Goal: Task Accomplishment & Management: Use online tool/utility

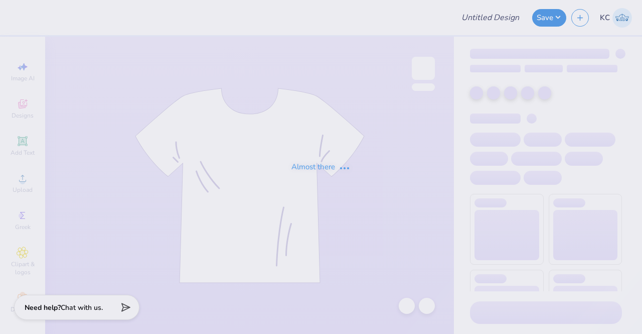
type input "Lambda Fall Merch"
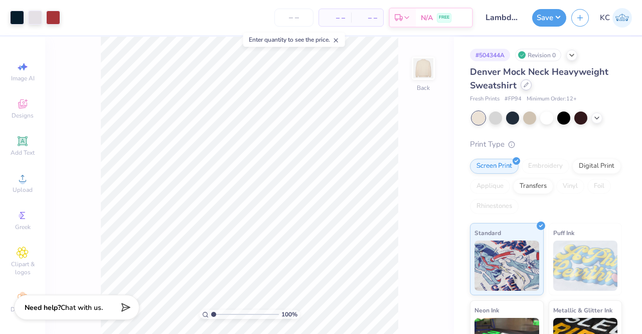
click at [524, 86] on icon at bounding box center [526, 84] width 5 height 5
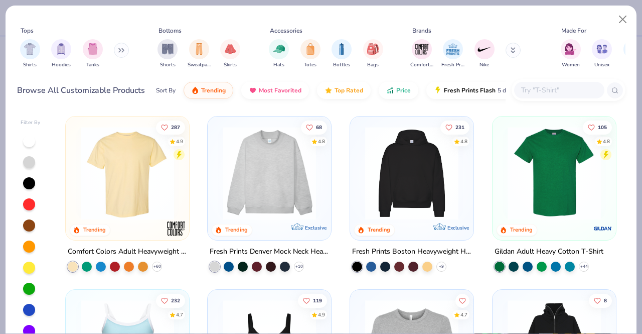
click at [127, 216] on img at bounding box center [127, 172] width 103 height 93
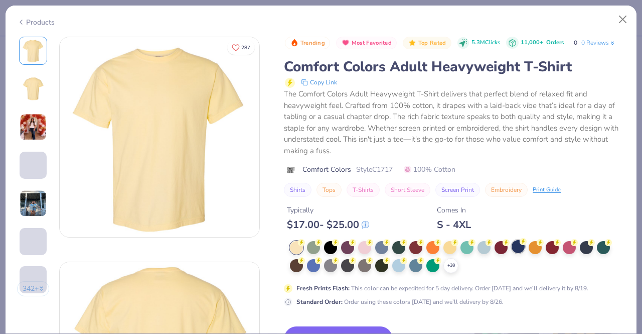
click at [522, 245] on div at bounding box center [518, 246] width 13 height 13
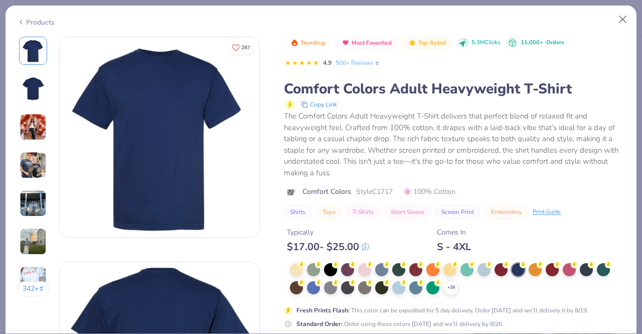
scroll to position [127, 0]
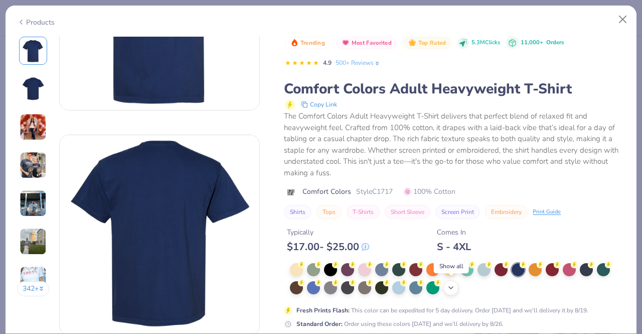
click at [454, 281] on div "+ 38" at bounding box center [450, 287] width 15 height 15
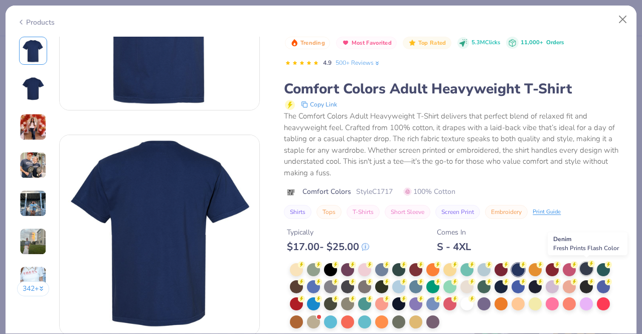
click at [587, 271] on div at bounding box center [586, 268] width 13 height 13
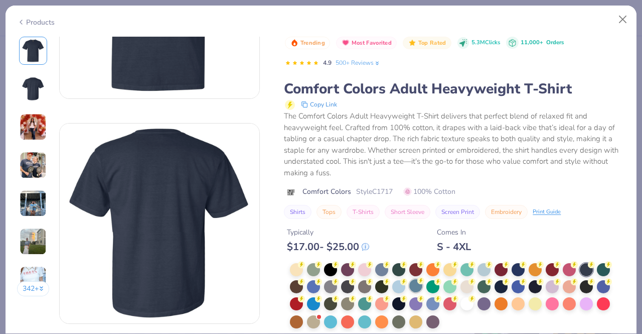
scroll to position [139, 0]
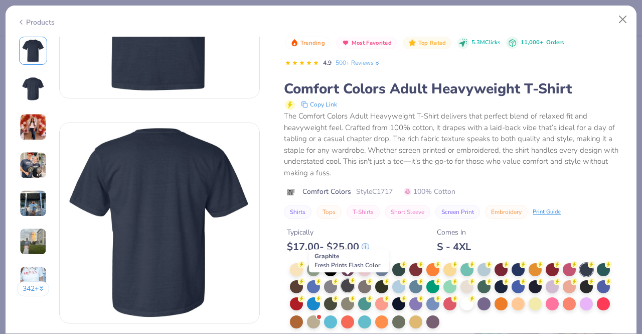
click at [347, 287] on div at bounding box center [347, 285] width 13 height 13
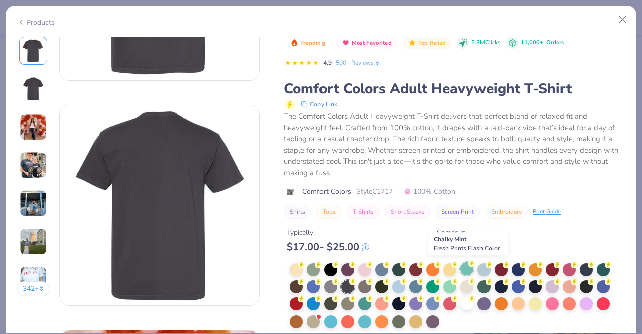
scroll to position [155, 0]
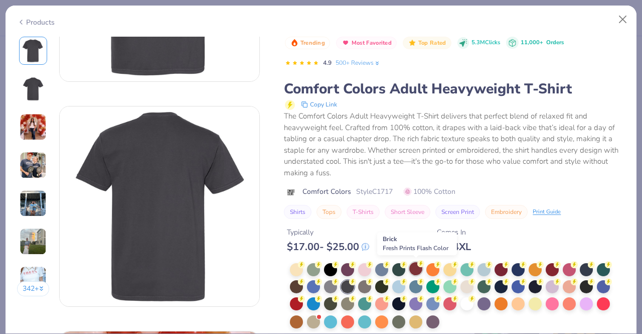
click at [413, 269] on div at bounding box center [415, 268] width 13 height 13
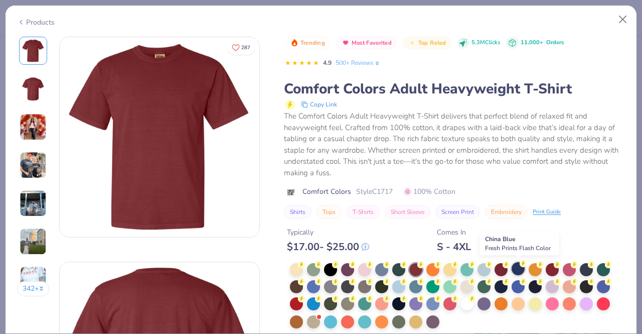
click at [517, 265] on div at bounding box center [518, 268] width 13 height 13
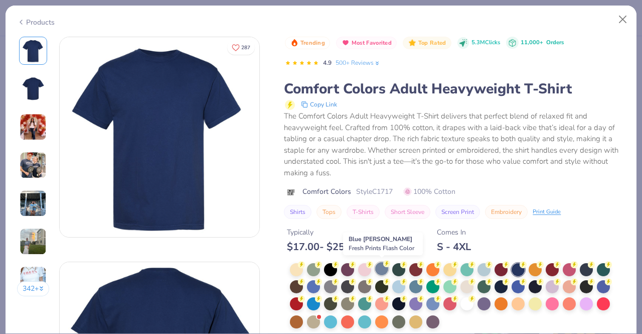
click at [380, 269] on div at bounding box center [381, 268] width 13 height 13
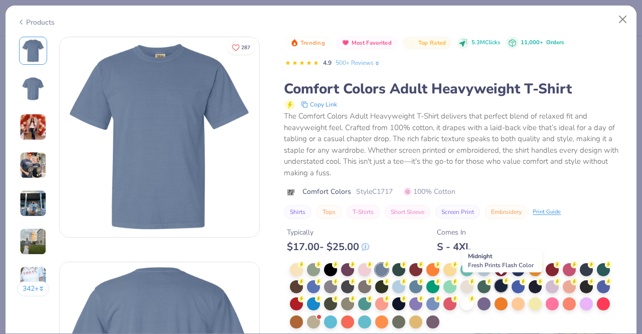
click at [505, 283] on div at bounding box center [501, 285] width 13 height 13
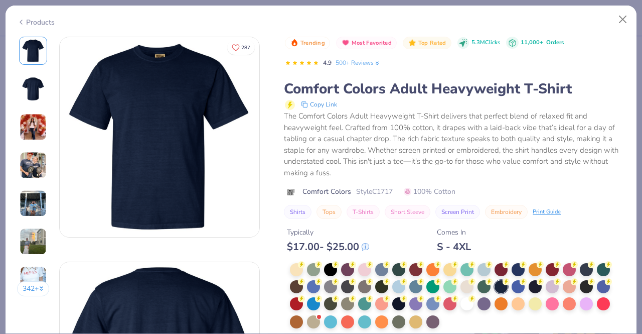
click at [46, 173] on img at bounding box center [33, 164] width 27 height 27
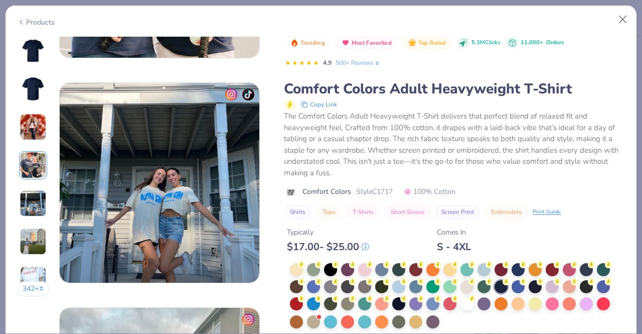
scroll to position [831, 0]
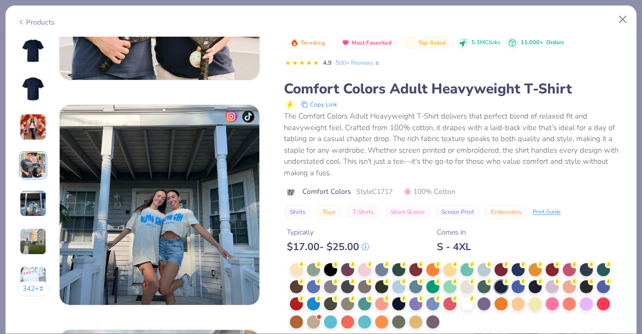
click at [39, 87] on img at bounding box center [33, 89] width 24 height 24
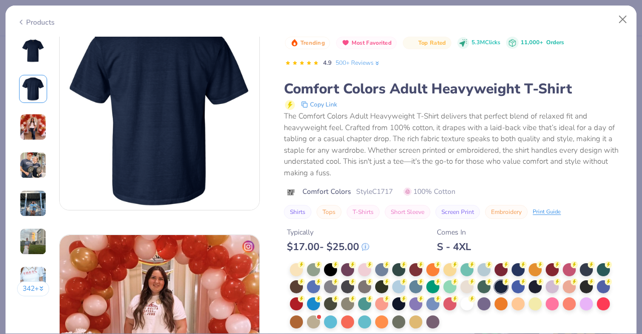
scroll to position [225, 0]
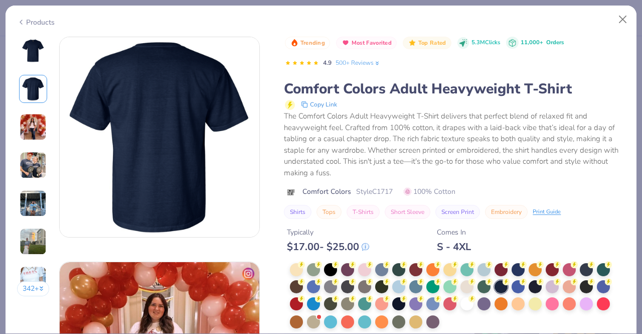
click at [26, 52] on img at bounding box center [33, 51] width 24 height 24
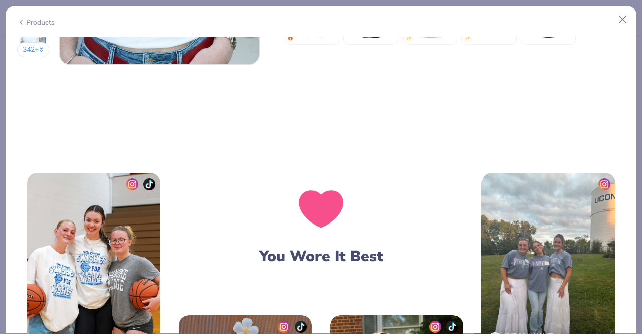
scroll to position [1342, 0]
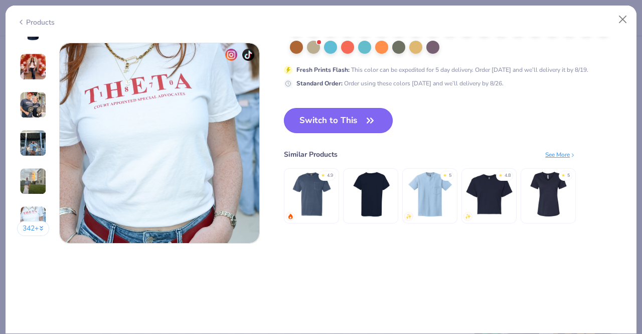
click at [336, 123] on button "Switch to This" at bounding box center [338, 120] width 109 height 25
click at [375, 114] on icon "button" at bounding box center [370, 120] width 14 height 14
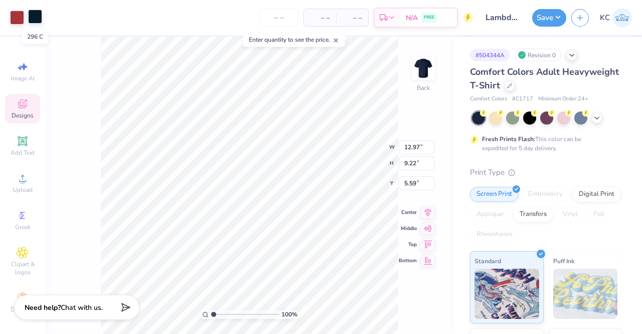
click at [33, 14] on div at bounding box center [35, 17] width 14 height 14
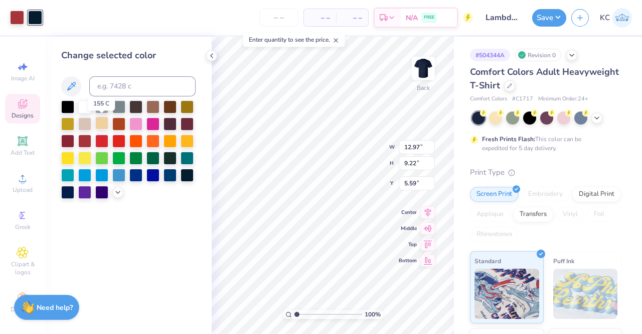
click at [99, 122] on div at bounding box center [101, 122] width 13 height 13
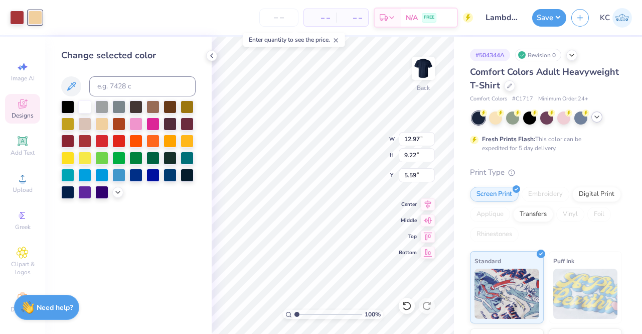
click at [597, 120] on div at bounding box center [596, 116] width 11 height 11
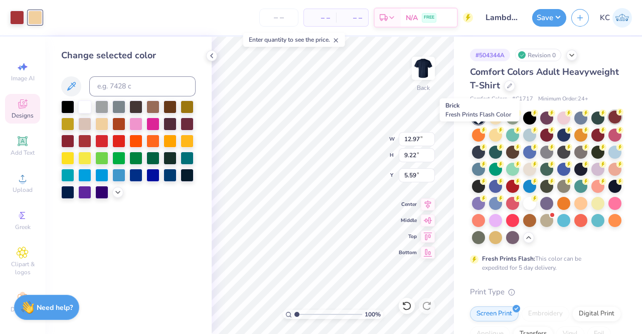
click at [608, 123] on div at bounding box center [614, 116] width 13 height 13
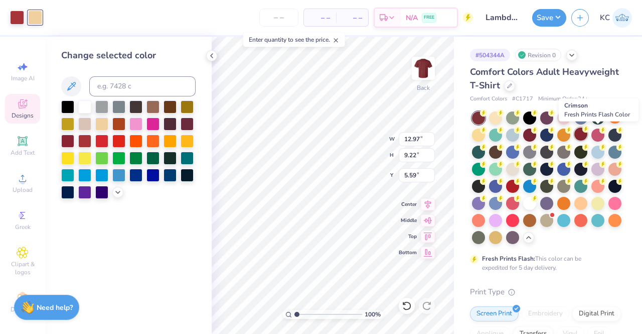
click at [587, 137] on div at bounding box center [580, 133] width 13 height 13
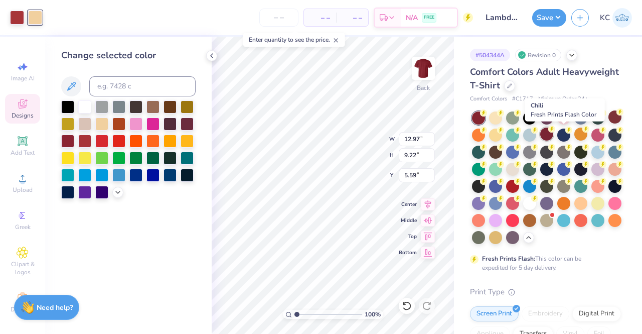
click at [553, 138] on div at bounding box center [546, 133] width 13 height 13
click at [18, 14] on div at bounding box center [17, 17] width 14 height 14
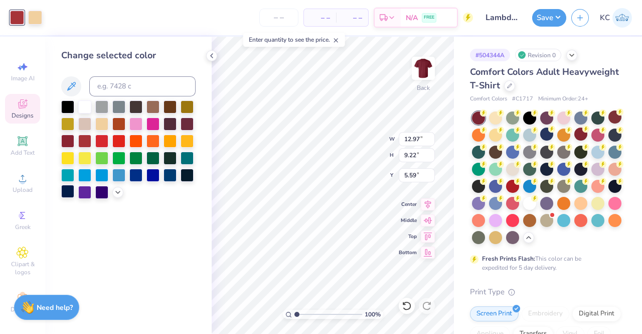
click at [62, 193] on div "Change selected color" at bounding box center [128, 185] width 167 height 297
click at [62, 193] on div at bounding box center [67, 191] width 13 height 13
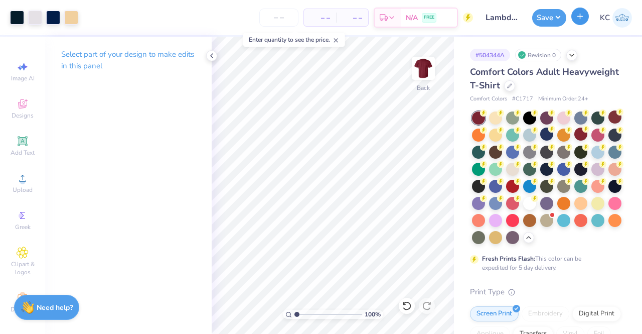
click at [578, 18] on icon "button" at bounding box center [580, 16] width 9 height 9
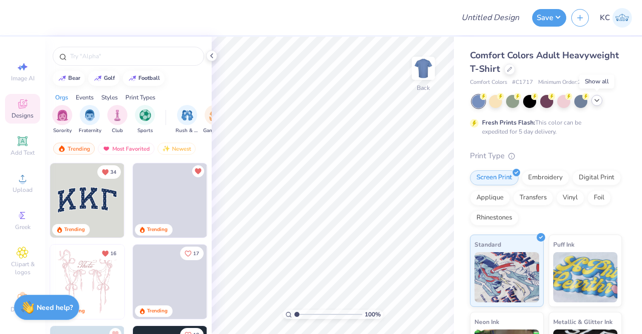
click at [596, 101] on polyline at bounding box center [597, 100] width 4 height 2
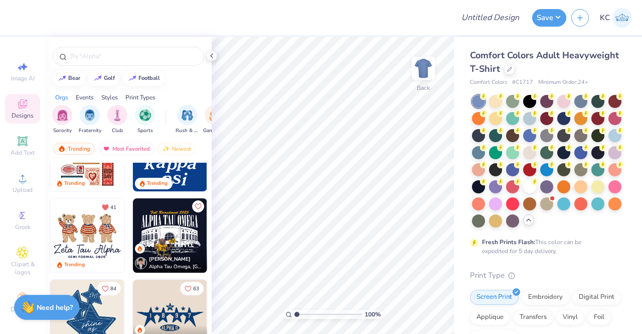
scroll to position [290, 0]
click at [90, 117] on img "filter for Fraternity" at bounding box center [89, 114] width 11 height 12
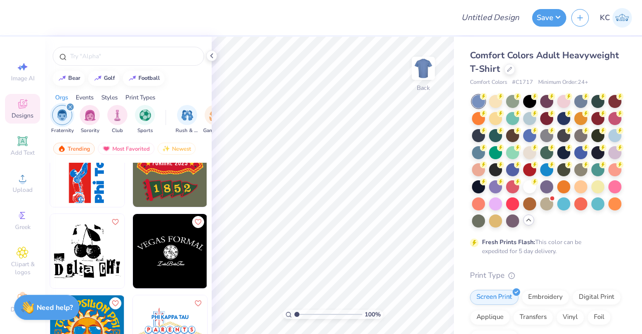
scroll to position [4262, 0]
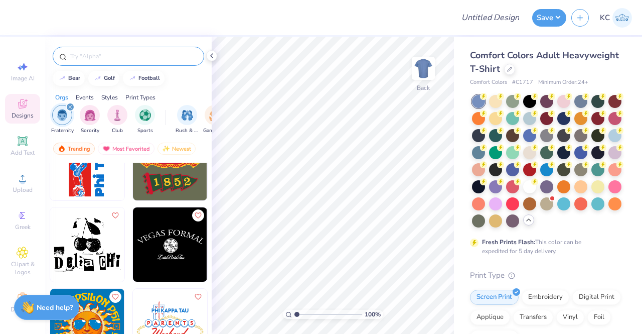
click at [118, 50] on div at bounding box center [128, 56] width 151 height 19
click at [99, 55] on input "text" at bounding box center [133, 56] width 128 height 10
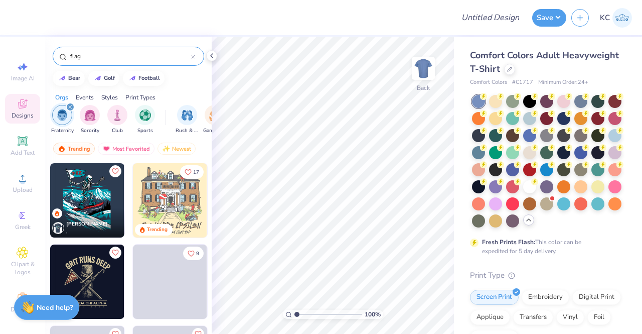
type input "flag"
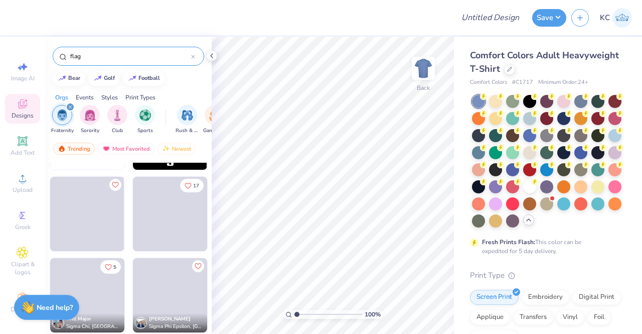
scroll to position [646, 0]
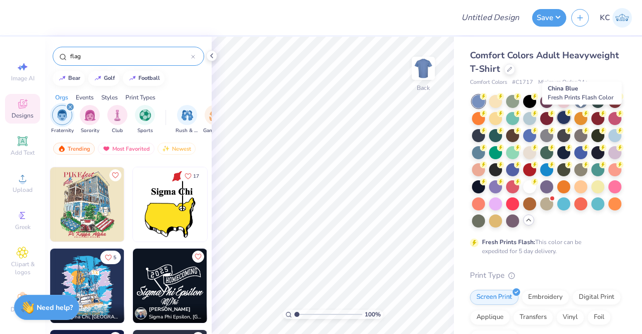
click at [570, 119] on div at bounding box center [563, 117] width 13 height 13
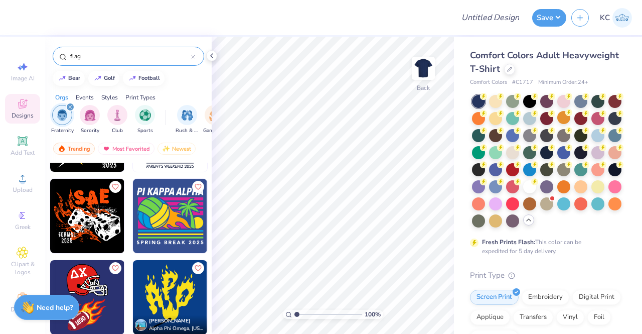
scroll to position [3154, 0]
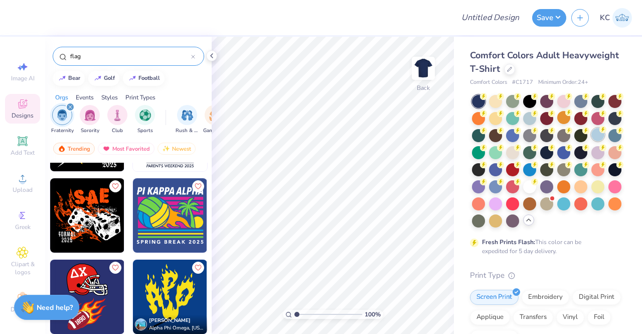
click at [591, 141] on div at bounding box center [597, 134] width 13 height 13
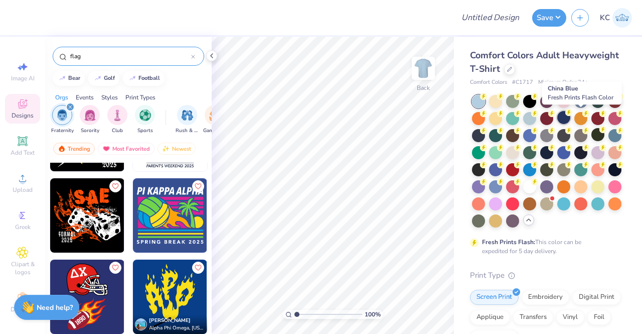
click at [570, 118] on div at bounding box center [563, 117] width 13 height 13
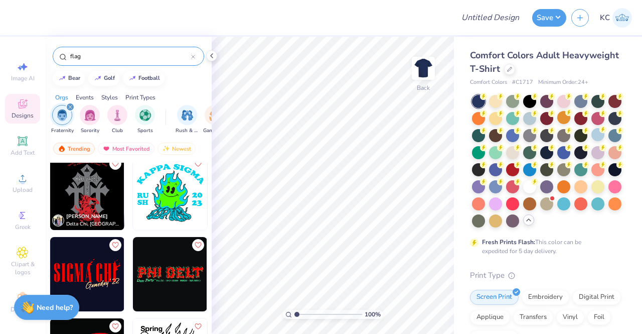
scroll to position [3330, 0]
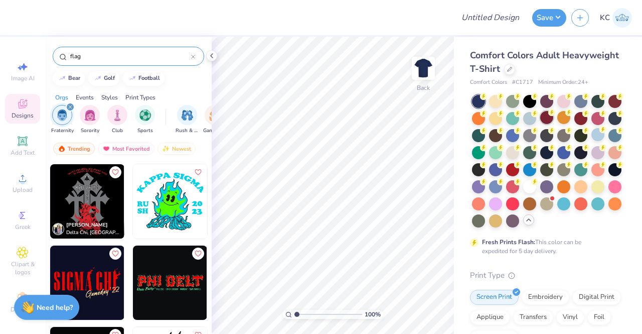
click at [553, 118] on div at bounding box center [546, 117] width 13 height 13
click at [587, 120] on div at bounding box center [580, 117] width 13 height 13
click at [608, 107] on div at bounding box center [614, 100] width 13 height 13
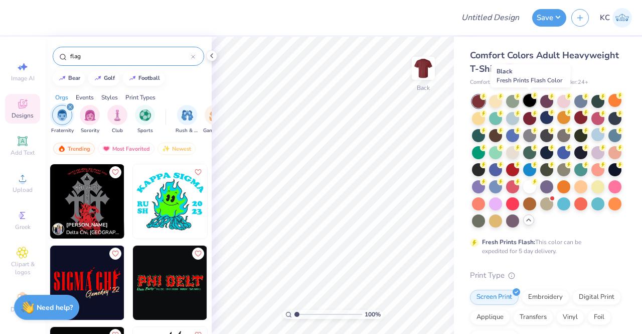
click at [532, 100] on div at bounding box center [529, 100] width 13 height 13
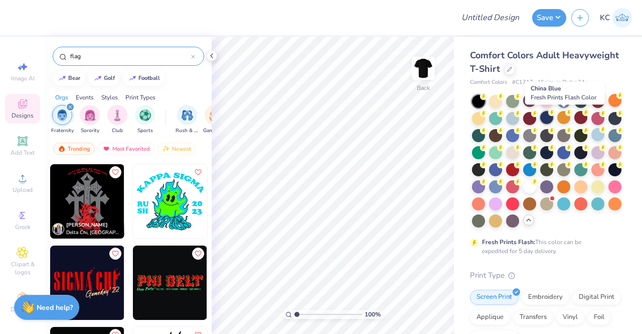
click at [553, 115] on div at bounding box center [546, 117] width 13 height 13
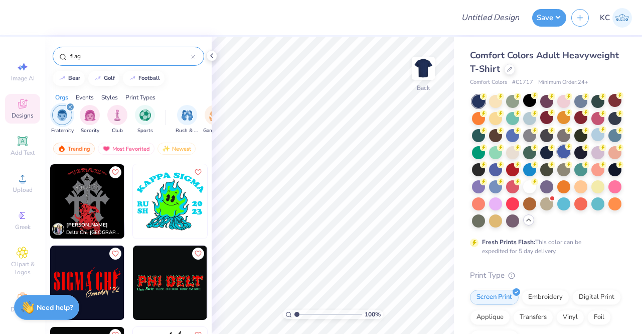
click at [557, 158] on div at bounding box center [563, 151] width 13 height 13
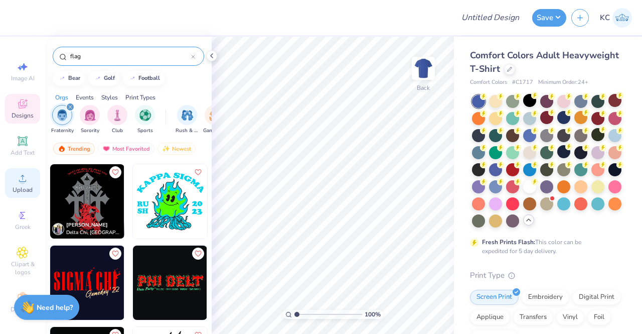
click at [22, 178] on icon at bounding box center [23, 178] width 12 height 12
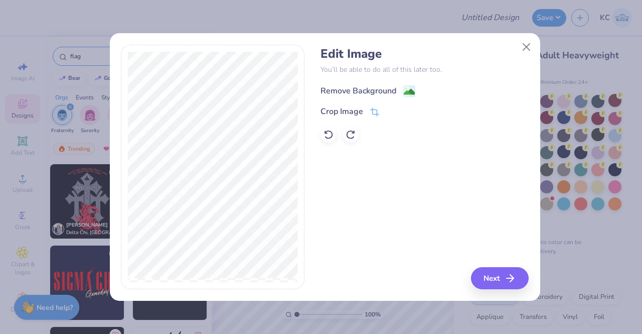
click at [352, 85] on div "Remove Background" at bounding box center [358, 91] width 76 height 12
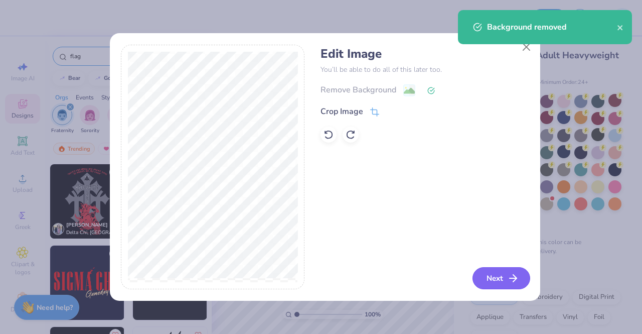
click at [500, 272] on button "Next" at bounding box center [501, 278] width 58 height 22
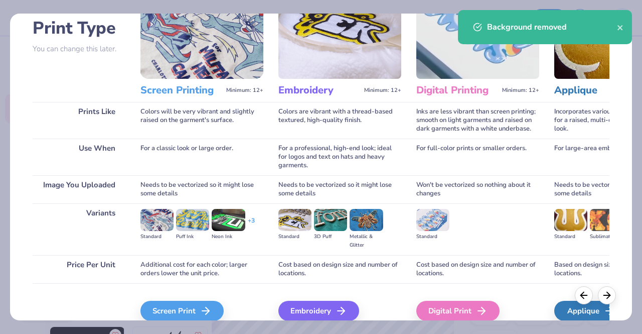
scroll to position [116, 0]
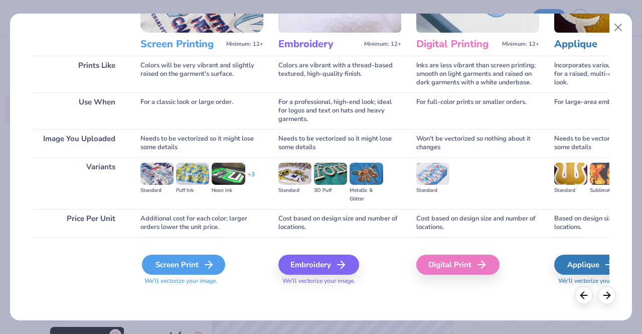
click at [190, 272] on div "Screen Print" at bounding box center [183, 264] width 83 height 20
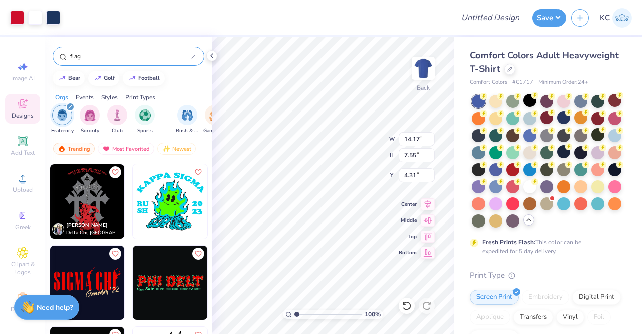
type input "4.31"
type input "3.23"
type input "1.72"
type input "3.00"
type input "4.51"
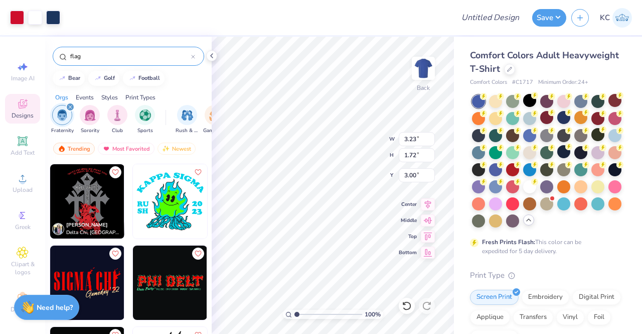
type input "2.40"
type input "5.25"
type input "2.79"
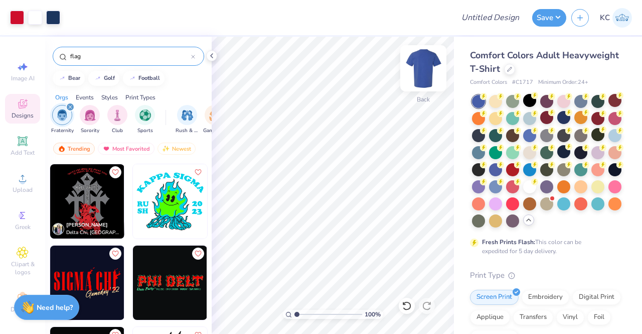
click at [419, 74] on img at bounding box center [423, 68] width 40 height 40
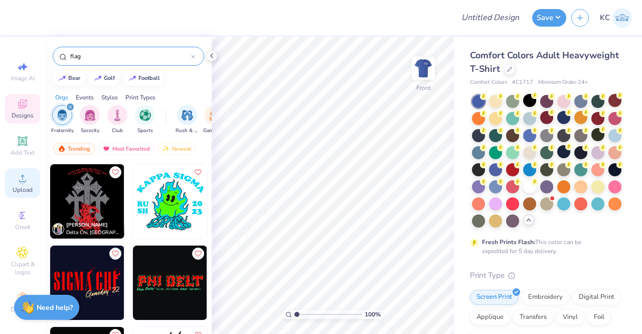
click at [7, 181] on div "Upload" at bounding box center [22, 183] width 35 height 30
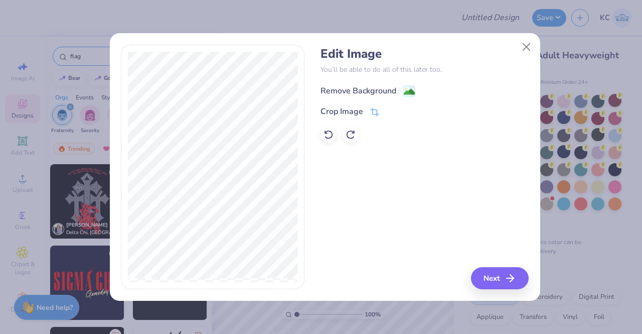
click at [340, 89] on div "Remove Background" at bounding box center [358, 91] width 76 height 12
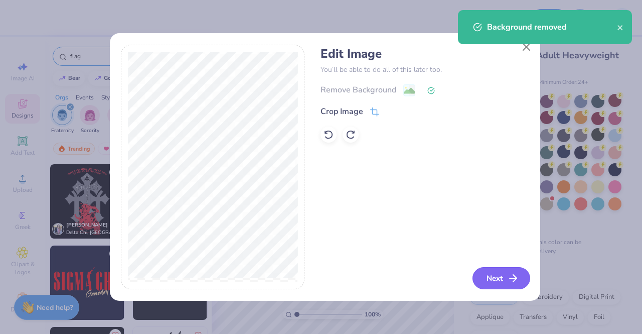
click at [497, 277] on button "Next" at bounding box center [501, 278] width 58 height 22
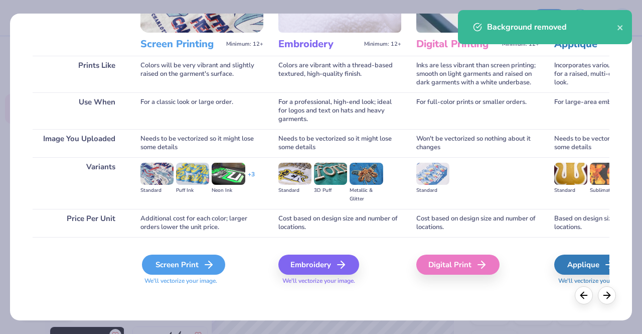
click at [190, 261] on div "Screen Print" at bounding box center [183, 264] width 83 height 20
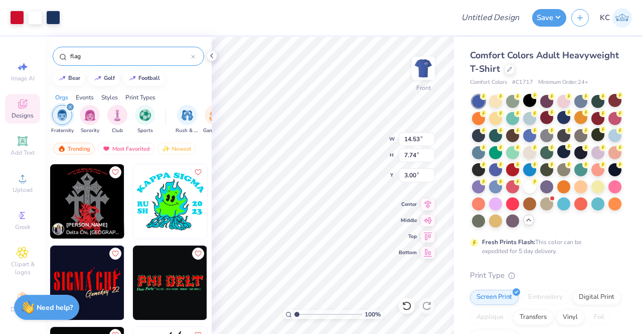
type input "3.00"
type input "13.69"
type input "7.29"
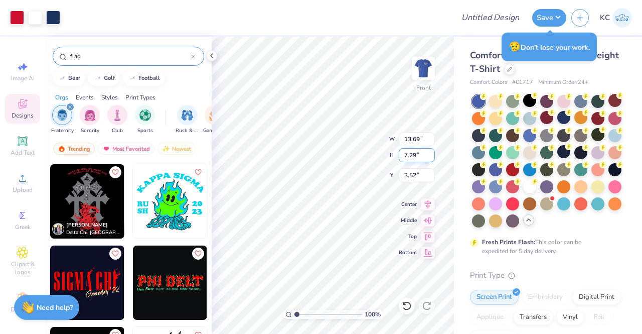
type input "3.45"
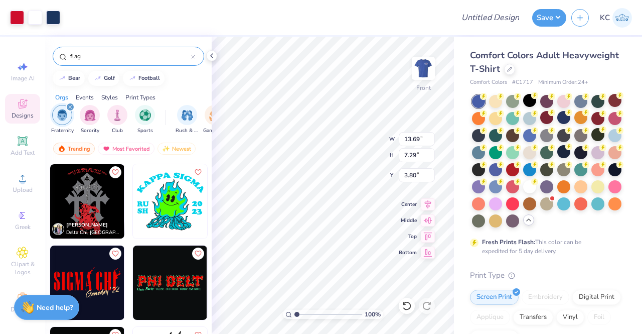
type input "4.53"
type input "14.50"
type input "7.72"
type input "3.00"
type input "14.53"
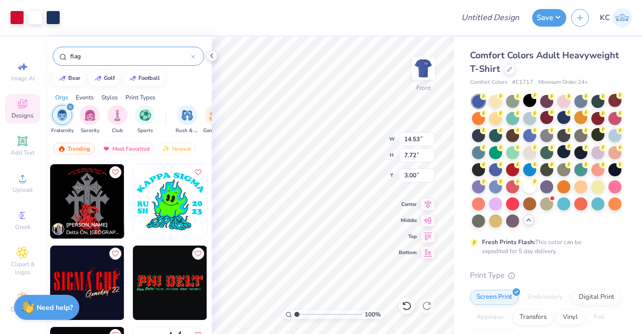
type input "7.74"
type input "3.00"
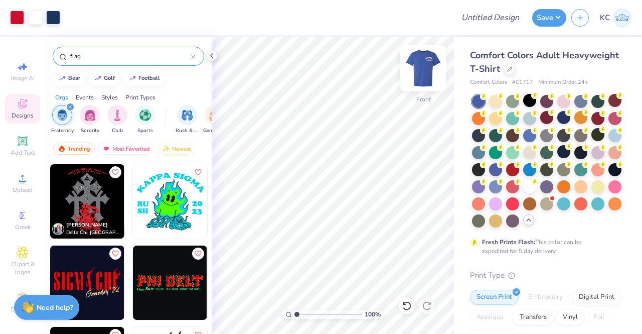
click at [430, 64] on img at bounding box center [423, 68] width 40 height 40
click at [485, 14] on input "Design Title" at bounding box center [502, 18] width 49 height 20
type input "lambda mom wknd"
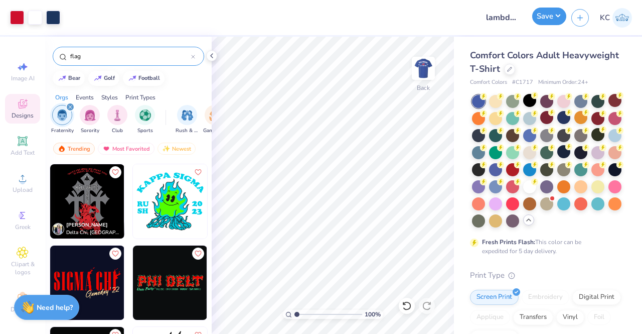
click at [544, 18] on button "Save" at bounding box center [549, 17] width 34 height 18
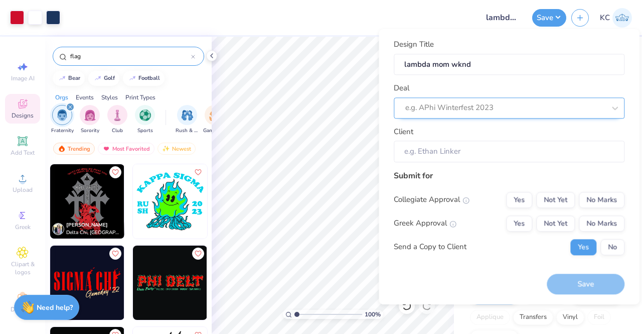
click at [434, 98] on div "e.g. APhi Winterfest 2023" at bounding box center [509, 107] width 231 height 21
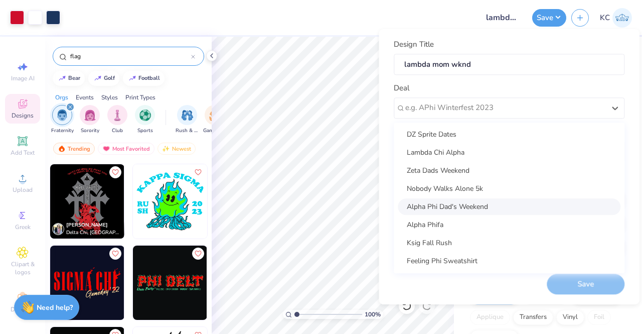
scroll to position [144, 0]
click at [466, 204] on div "Alpha Phi Dad's Weekend" at bounding box center [509, 207] width 223 height 17
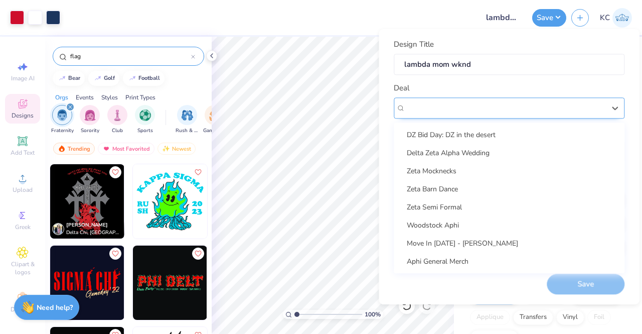
click at [495, 109] on div "Alpha Phi Dad's Weekend" at bounding box center [505, 108] width 202 height 16
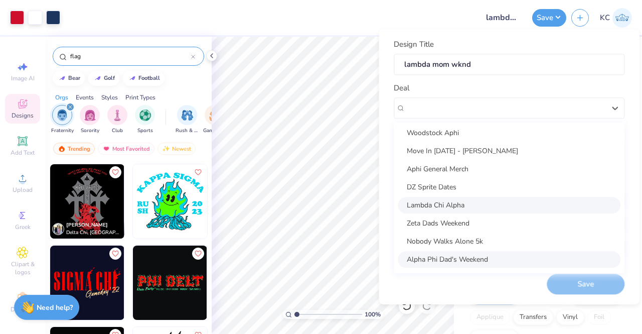
click at [469, 199] on div "Lambda Chi Alpha" at bounding box center [509, 205] width 223 height 17
type input "Karissa Cox"
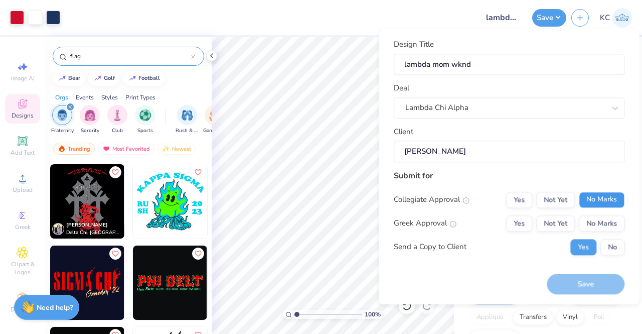
click at [592, 198] on button "No Marks" at bounding box center [602, 200] width 46 height 16
click at [599, 223] on button "No Marks" at bounding box center [602, 223] width 46 height 16
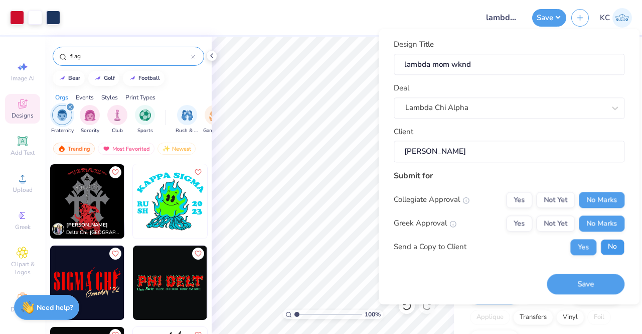
click at [605, 246] on button "No" at bounding box center [612, 247] width 24 height 16
click at [560, 231] on div "Collegiate Approval Yes Not Yet No Marks Greek Approval Yes Not Yet No Marks Se…" at bounding box center [509, 223] width 231 height 63
click at [557, 227] on button "Not Yet" at bounding box center [555, 223] width 39 height 16
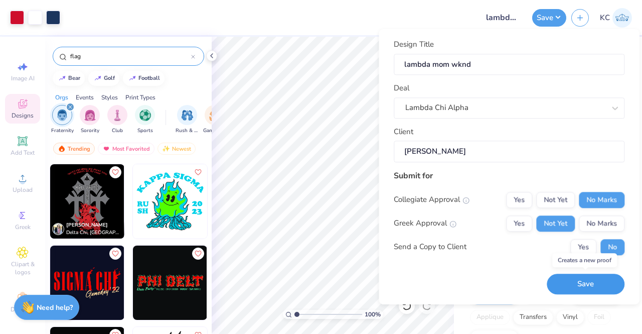
click at [590, 284] on button "Save" at bounding box center [586, 283] width 78 height 21
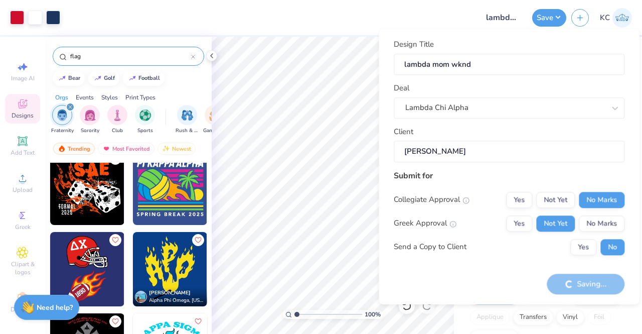
scroll to position [3177, 0]
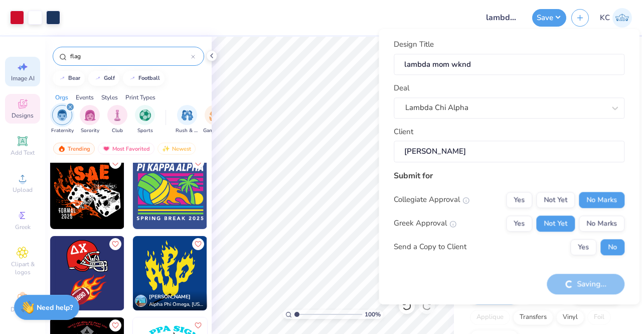
drag, startPoint x: 86, startPoint y: 54, endPoint x: 27, endPoint y: 69, distance: 61.1
click at [27, 69] on div "Art colors Design Title lambda mom wknd Save KC Image AI Designs Add Text Uploa…" at bounding box center [321, 167] width 642 height 334
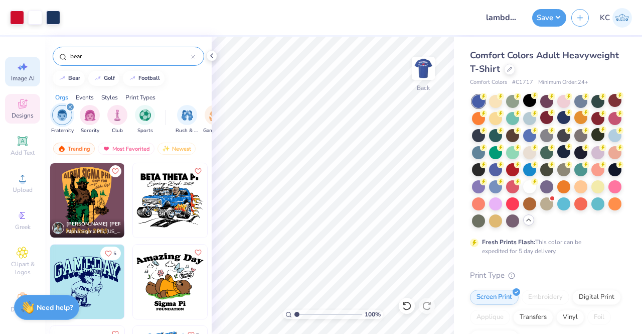
type input "bear"
click at [580, 23] on button "button" at bounding box center [580, 17] width 18 height 18
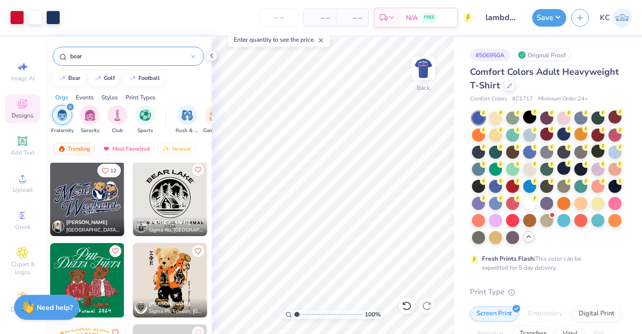
scroll to position [1220, 0]
click at [82, 207] on img at bounding box center [87, 199] width 74 height 74
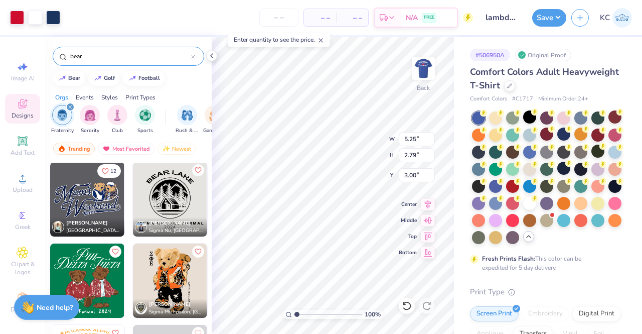
type input "5.25"
type input "2.79"
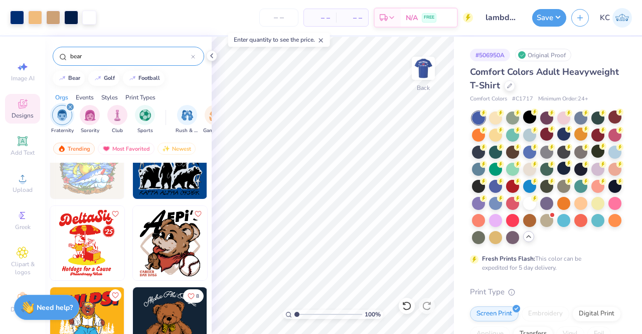
scroll to position [2333, 0]
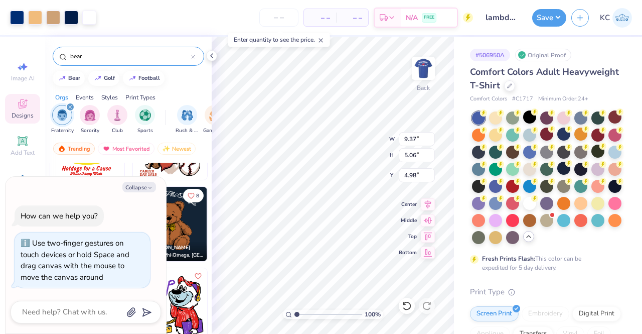
type input "1.01331310952623"
type textarea "x"
type input "1.05696695733348"
type textarea "x"
type input "1.42244501989433"
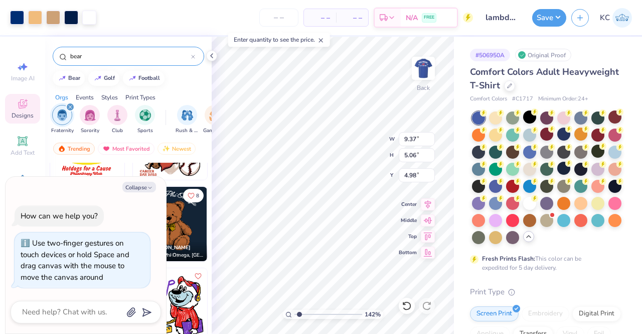
type textarea "x"
type input "1.42244501989433"
type textarea "x"
type input "1.42244501989433"
type textarea "x"
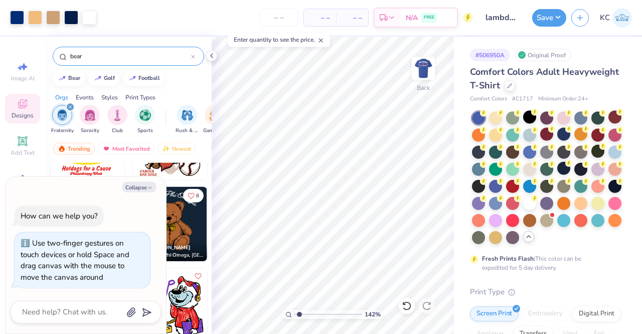
type input "1.42244501989433"
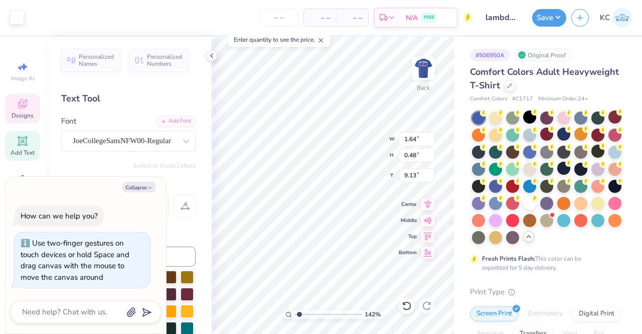
type textarea "x"
type input "1.42244501989433"
type textarea "x"
type input "1.42244501989433"
type textarea "x"
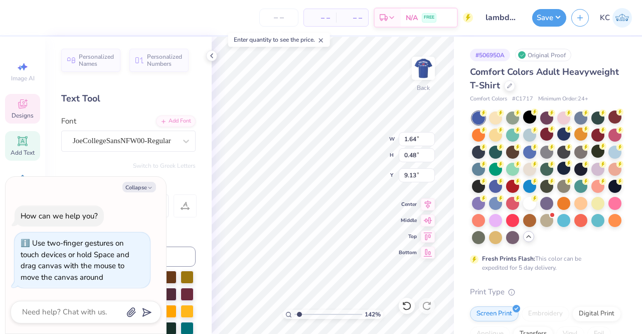
scroll to position [8, 2]
type input "1.42244501989433"
type textarea "x"
type input "1.42244501989433"
type textarea "x"
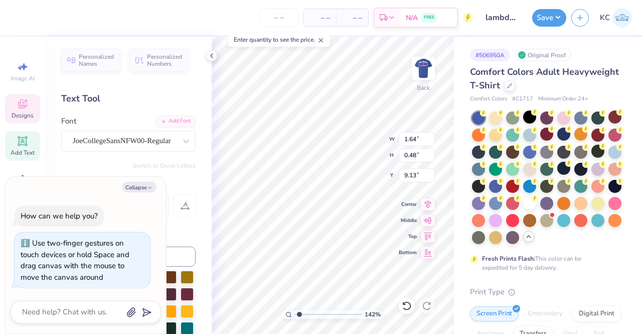
type input "1.42244501989433"
type textarea "x"
type textarea "L"
type input "1.42244501989433"
type textarea "x"
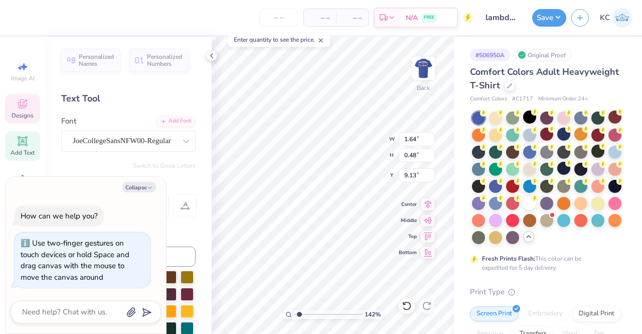
scroll to position [8, 1]
type textarea "LA"
type input "1.42244501989433"
type textarea "x"
type input "1.42244501989433"
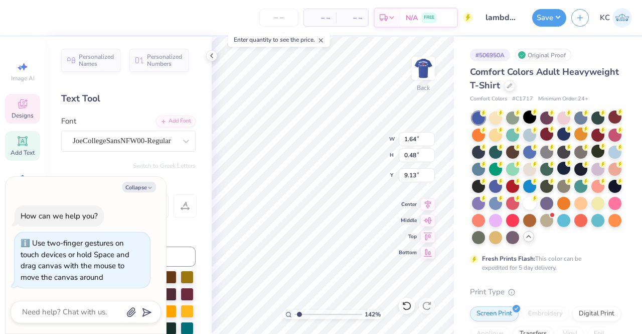
type textarea "x"
type textarea "L"
type input "1.42244501989433"
type textarea "x"
type textarea "La"
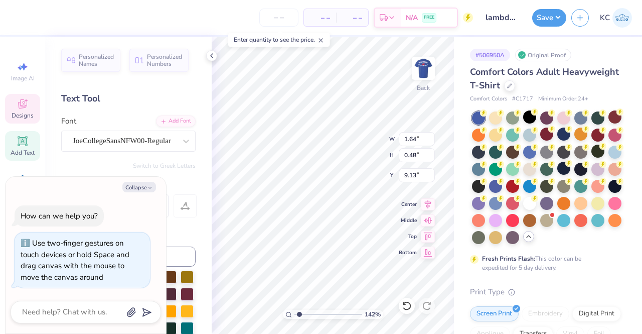
type input "1.42244501989433"
type textarea "x"
type textarea "Lan"
type input "1.42244501989433"
type textarea "x"
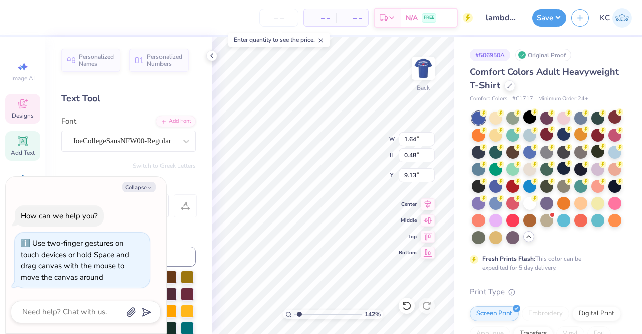
type input "1.42244501989433"
type textarea "x"
type textarea "Lam"
type input "1.42244501989433"
type textarea "x"
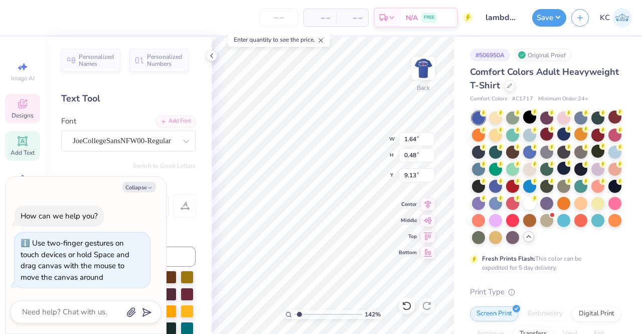
type textarea "Lamb"
type input "1.42244501989433"
type textarea "x"
type textarea "Lambd"
type input "1.42244501989433"
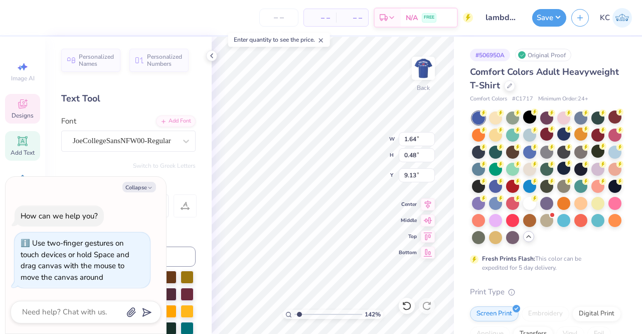
type textarea "x"
type textarea "Lambda"
type input "1.42244501989433"
type textarea "x"
type textarea "Lambda"
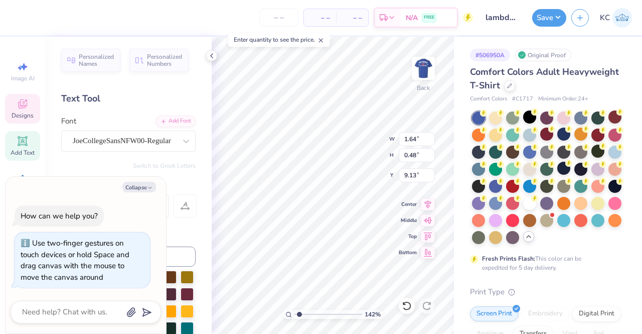
type input "1.42244501989433"
type textarea "x"
type input "1.42244501989433"
type textarea "x"
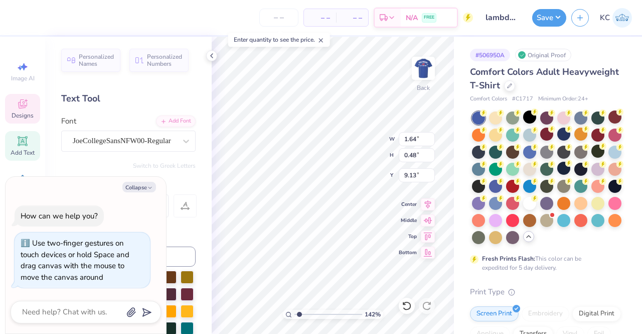
type textarea "Lambda A"
type input "1.42244501989433"
type textarea "x"
type input "1.42244501989433"
type textarea "x"
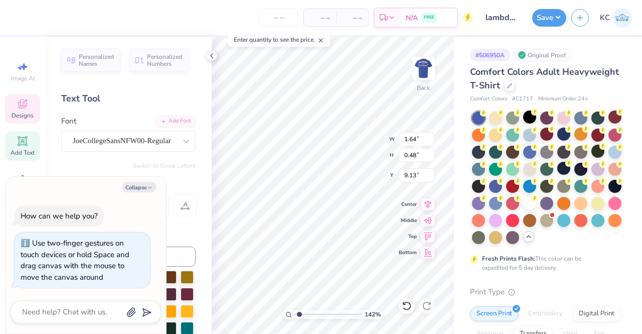
type textarea "Lambda Al"
type input "1.42244501989433"
type textarea "x"
type textarea "Lambda Alp"
type input "1.42244501989433"
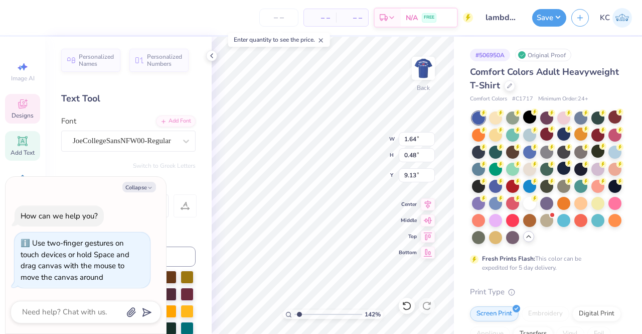
type textarea "x"
type textarea "Lambda Alph"
type input "1.42244501989433"
type textarea "x"
type textarea "Lambda Alpha"
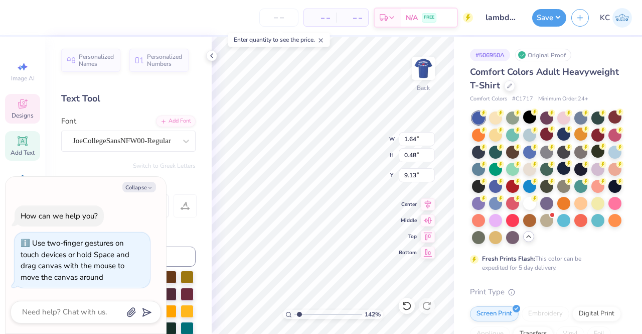
type input "1.42244501989433"
type textarea "x"
type textarea "Lambda Alpha"
type input "1.42244501989433"
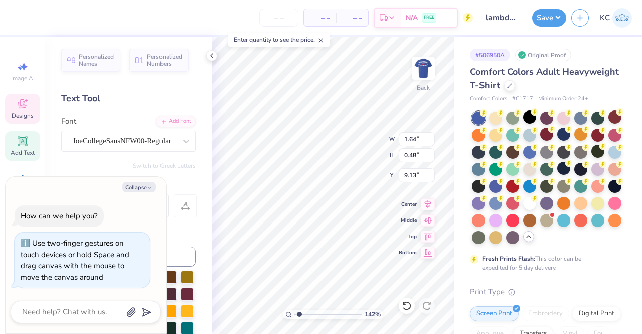
type textarea "x"
type input "1.42244501989433"
type textarea "x"
type textarea "Lambda Alpha C"
type input "1.42244501989433"
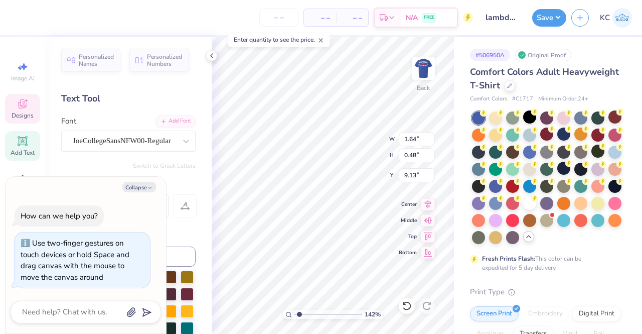
type textarea "x"
type input "1.42244501989433"
type textarea "x"
type textarea "Lambda Alpha Ch"
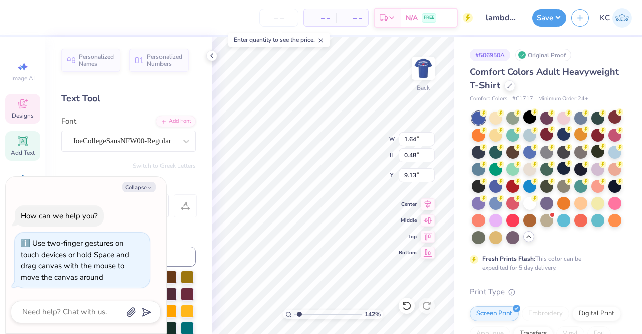
type input "1.42244501989433"
type textarea "x"
type textarea "Lambda Alpha Chi"
type input "1.42244501989433"
type textarea "x"
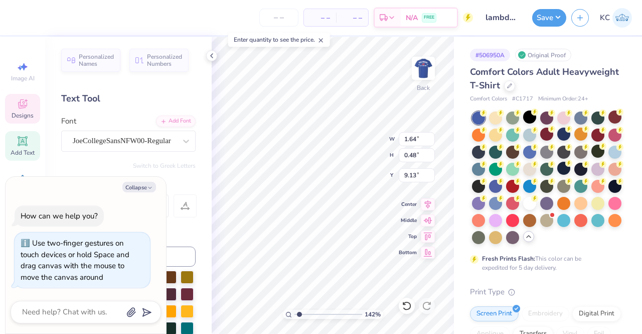
type textarea "Lambda Alpha Chi"
type input "1.42244501989433"
type textarea "x"
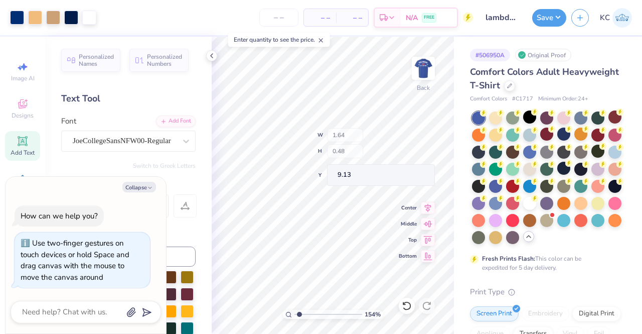
type input "1.5363735130382"
type textarea "x"
type input "1.5363735130382"
type textarea "x"
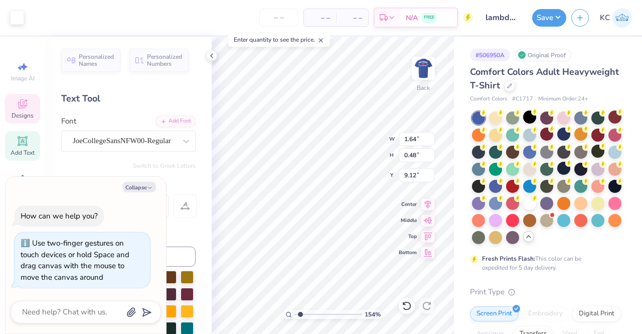
type input "1.5363735130382"
type textarea "x"
type input "1.5363735130382"
type textarea "x"
type input "1.5363735130382"
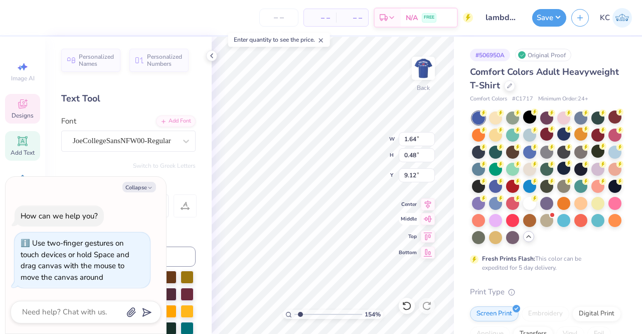
type textarea "x"
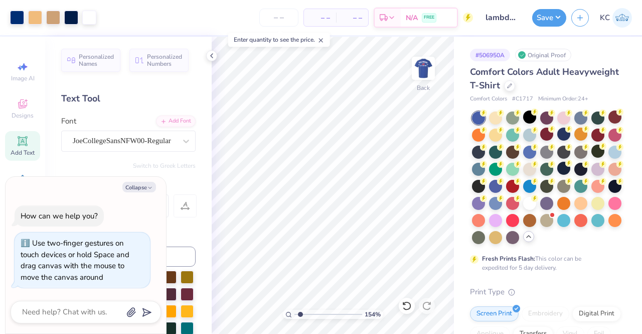
type input "1.5363735130382"
type textarea "x"
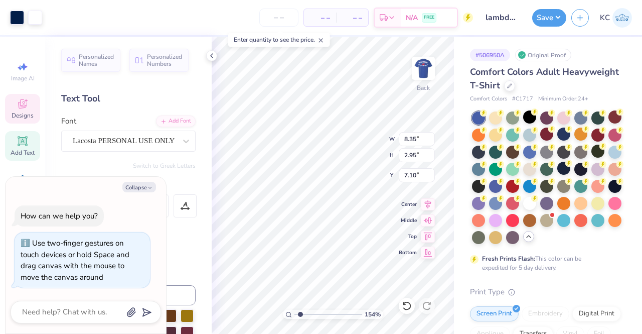
type input "1.5363735130382"
type textarea "x"
type input "1.5363735130382"
type textarea "x"
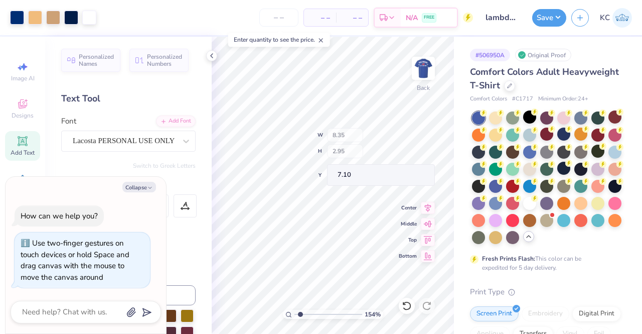
type input "1.5363735130382"
type textarea "x"
type input "1.5363735130382"
type textarea "x"
type input "1.25238732009361"
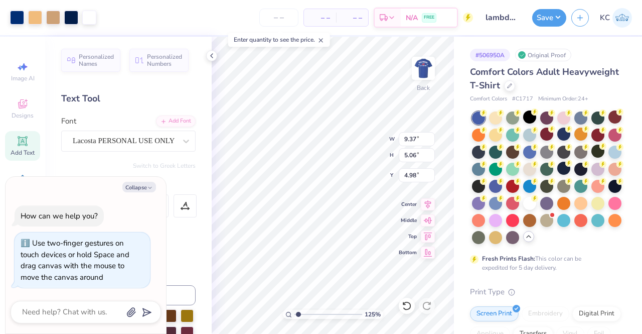
type textarea "x"
type input "1.25238732009361"
type textarea "x"
type input "5.22"
type input "2.82"
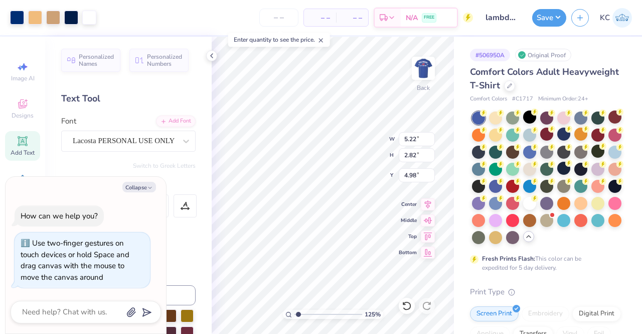
type input "1.25238732009361"
type textarea "x"
type input "1.25238732009361"
type textarea "x"
type input "1.25238732009361"
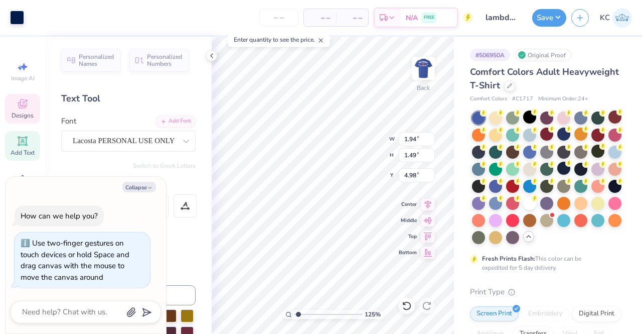
type textarea "x"
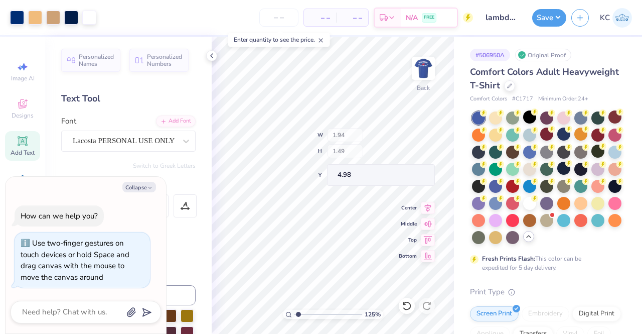
type input "1.25238732009361"
type textarea "x"
type input "1.25238732009361"
type textarea "x"
type input "1.25238732009361"
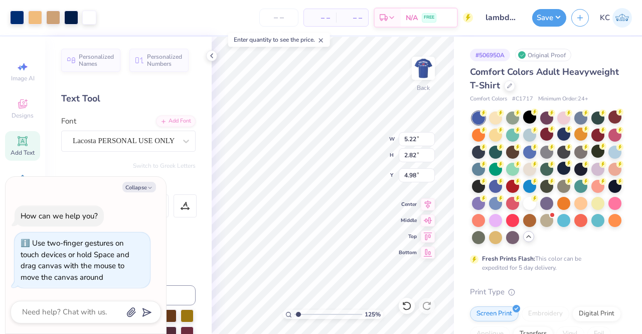
type textarea "x"
type input "1.25238732009361"
type textarea "x"
type input "3.00"
type input "1.25238732009361"
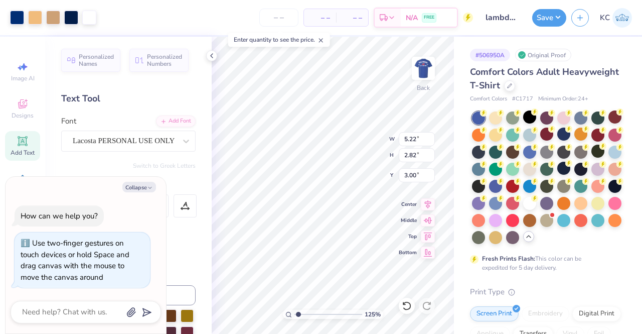
type textarea "x"
type input "1.25238732009361"
type textarea "x"
click at [418, 72] on img at bounding box center [423, 68] width 40 height 40
type input "1.25238732009361"
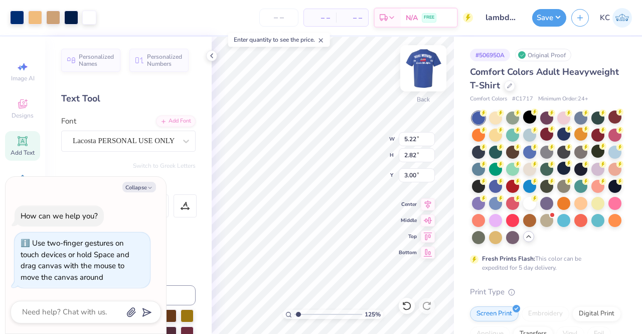
type textarea "x"
type input "1.25238732009361"
type textarea "x"
type input "1.25238732009361"
type textarea "x"
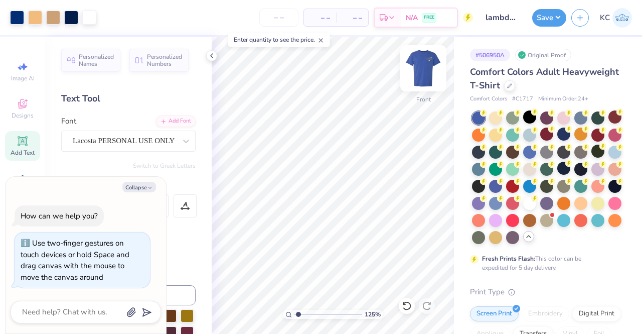
type input "1.25238732009361"
type textarea "x"
type input "1.25238732009361"
type textarea "x"
type input "1.25238732009361"
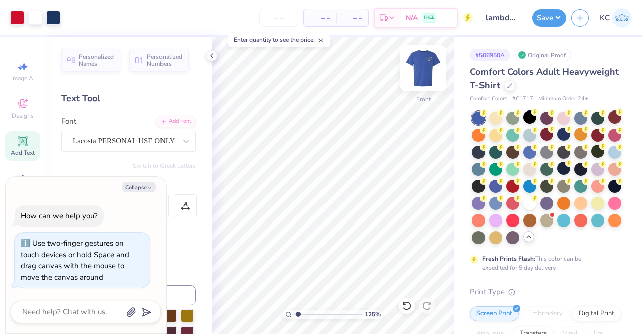
type textarea "x"
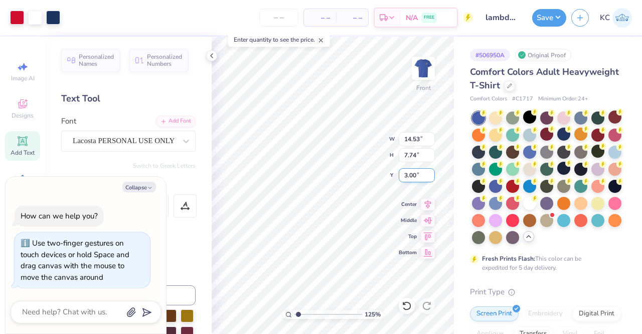
type input "1.25238732009361"
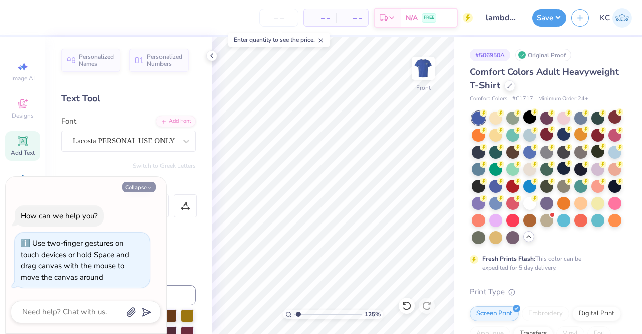
click at [139, 189] on button "Collapse" at bounding box center [139, 187] width 34 height 11
type textarea "x"
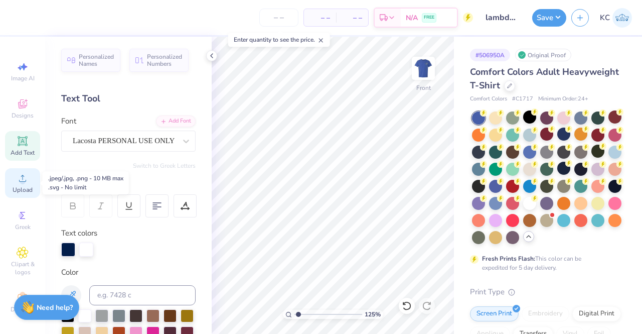
click at [17, 186] on span "Upload" at bounding box center [23, 190] width 20 height 8
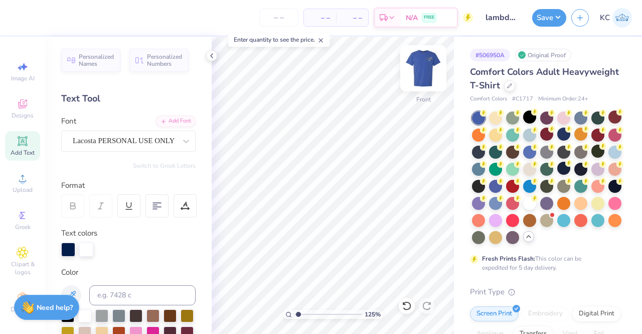
click at [422, 60] on img at bounding box center [423, 68] width 40 height 40
click at [423, 62] on img at bounding box center [423, 68] width 40 height 40
click at [417, 70] on img at bounding box center [423, 68] width 40 height 40
click at [423, 65] on img at bounding box center [423, 68] width 40 height 40
click at [431, 83] on div "Front" at bounding box center [423, 75] width 23 height 36
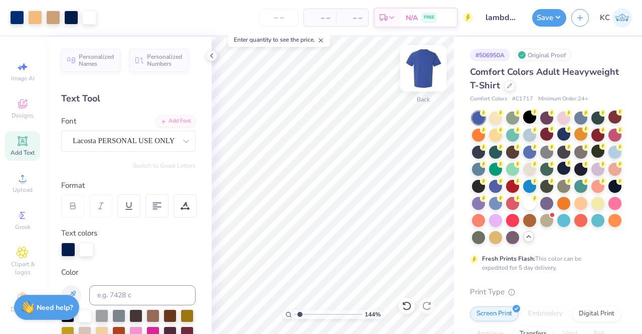
click at [425, 61] on img at bounding box center [423, 68] width 40 height 40
type input "1.43666675648372"
type input "9.97"
type input "5.39"
type input "2.85"
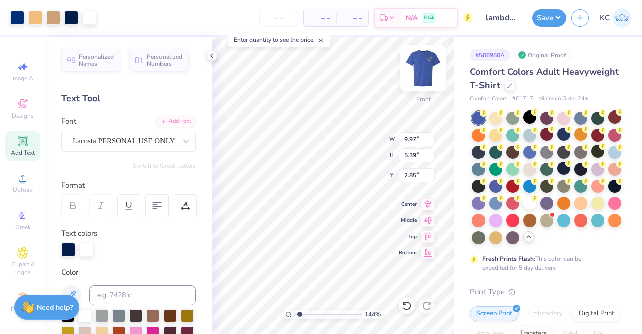
type input "1.43666675648372"
type input "3.00"
type input "1.43666675648372"
type input "3.24"
type input "1.43666675648372"
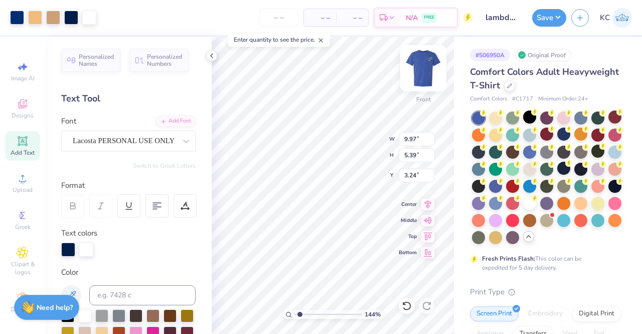
type input "11.93"
type input "6.45"
type input "1.43666675648372"
type input "3.00"
type input "1.43666675648372"
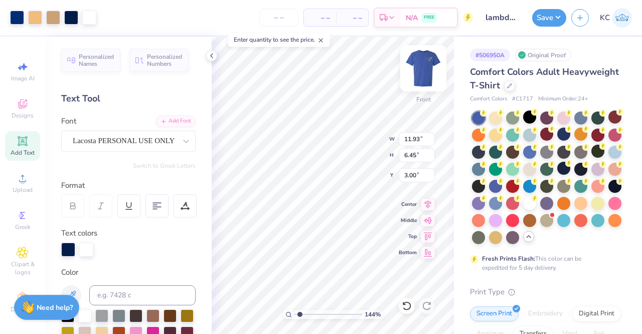
type input "12.16"
type input "6.57"
type input "1.43666675648372"
type input "12.79"
type input "6.91"
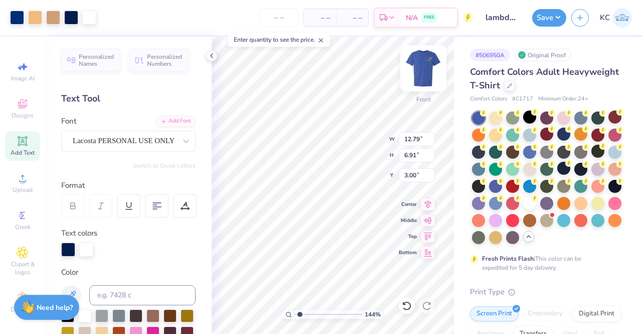
type input "1.43666675648372"
type input "3.27"
click at [423, 72] on img at bounding box center [423, 68] width 40 height 40
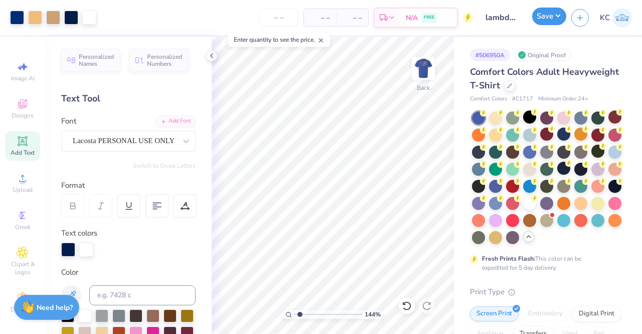
click at [543, 21] on button "Save" at bounding box center [549, 17] width 34 height 18
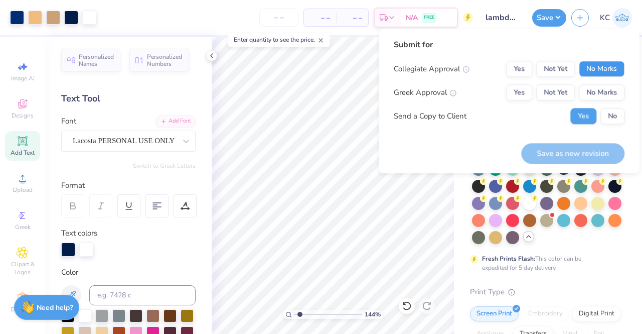
click at [615, 72] on button "No Marks" at bounding box center [602, 69] width 46 height 16
click at [613, 88] on button "No Marks" at bounding box center [602, 92] width 46 height 16
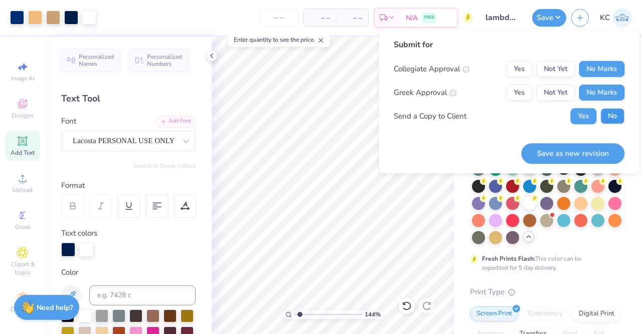
click at [617, 113] on button "No" at bounding box center [612, 116] width 24 height 16
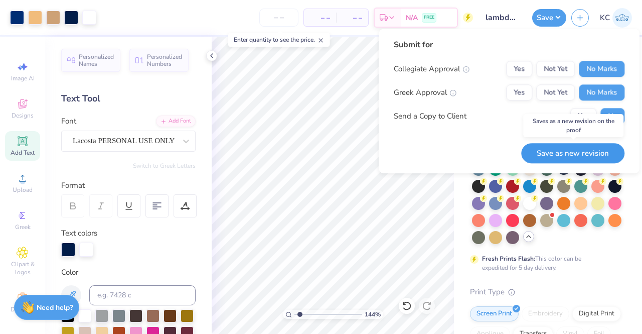
click at [561, 152] on button "Save as new revision" at bounding box center [572, 153] width 103 height 21
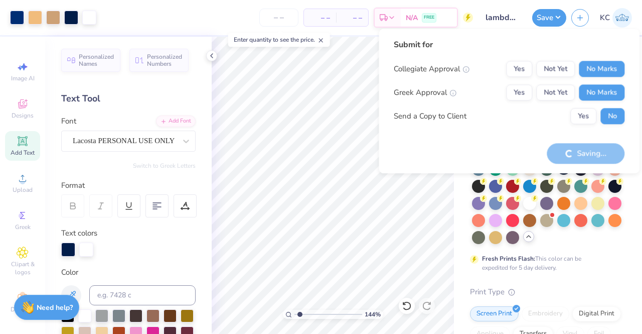
click at [558, 153] on div "Saving..." at bounding box center [586, 153] width 78 height 21
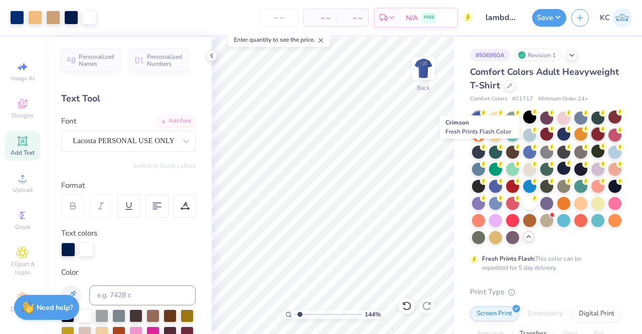
click at [591, 140] on div at bounding box center [597, 133] width 13 height 13
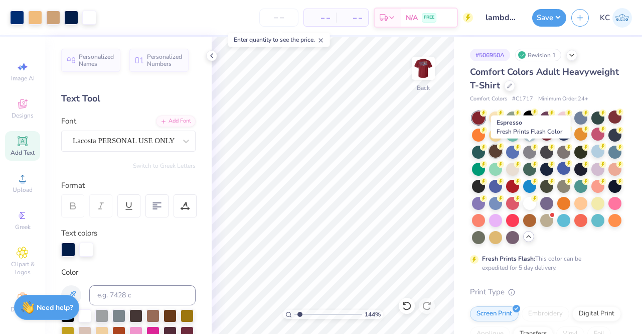
click at [502, 152] on div at bounding box center [495, 150] width 13 height 13
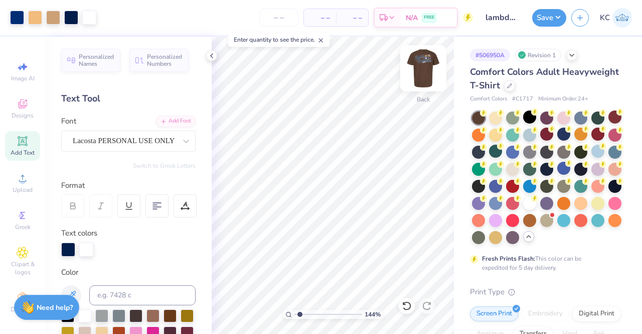
click at [428, 75] on img at bounding box center [423, 68] width 40 height 40
click at [423, 72] on img at bounding box center [423, 68] width 40 height 40
click at [550, 18] on button "Save" at bounding box center [549, 17] width 34 height 18
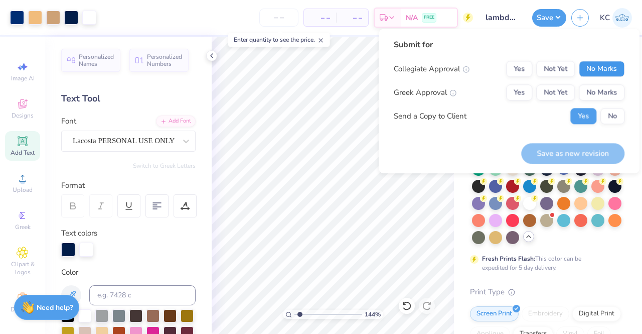
click at [601, 64] on button "No Marks" at bounding box center [602, 69] width 46 height 16
click at [608, 83] on div "Collegiate Approval Yes Not Yet No Marks Greek Approval Yes Not Yet No Marks Se…" at bounding box center [509, 92] width 231 height 63
click at [613, 91] on button "No Marks" at bounding box center [602, 92] width 46 height 16
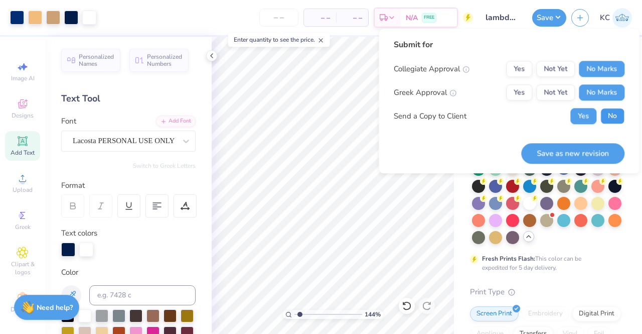
click at [614, 108] on button "No" at bounding box center [612, 116] width 24 height 16
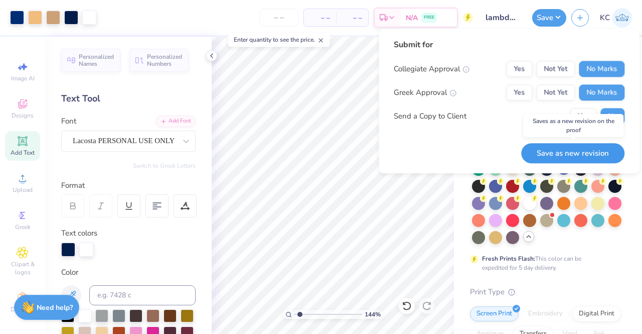
click at [572, 145] on button "Save as new revision" at bounding box center [572, 153] width 103 height 21
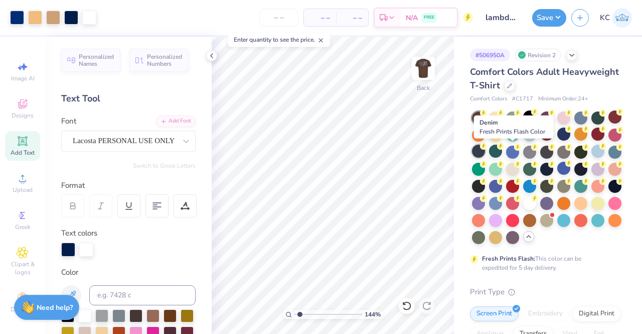
click at [485, 152] on div at bounding box center [478, 150] width 13 height 13
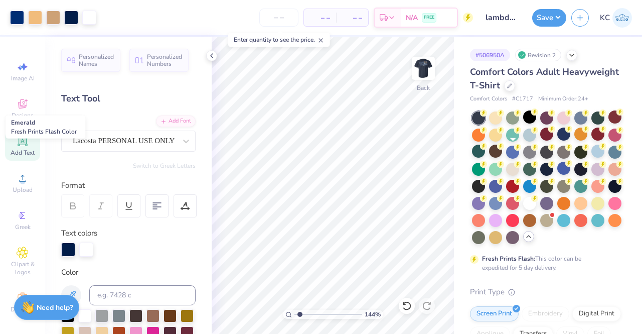
type input "1"
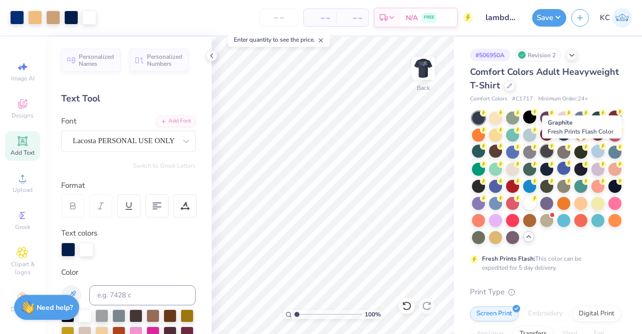
click at [553, 153] on div at bounding box center [546, 150] width 13 height 13
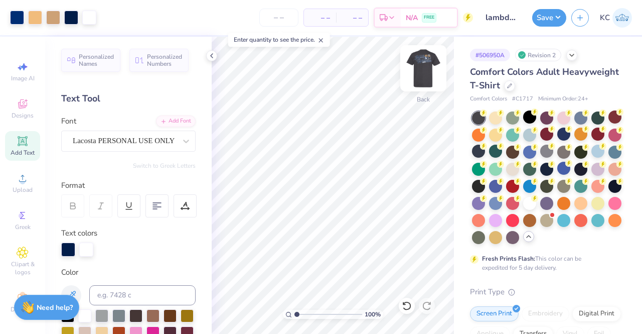
click at [426, 77] on img at bounding box center [423, 68] width 40 height 40
click at [209, 51] on div at bounding box center [211, 55] width 11 height 11
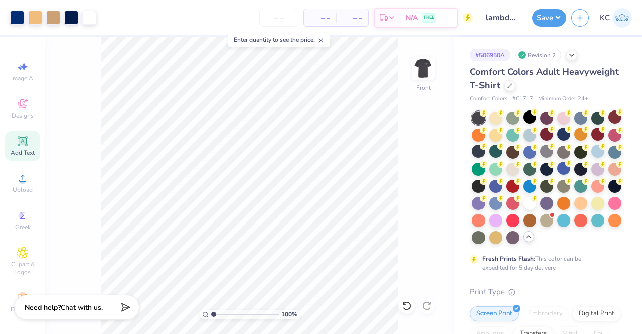
drag, startPoint x: 423, startPoint y: 73, endPoint x: 453, endPoint y: 115, distance: 51.8
click at [422, 73] on img at bounding box center [423, 68] width 20 height 20
click at [557, 21] on button "Save" at bounding box center [549, 17] width 34 height 18
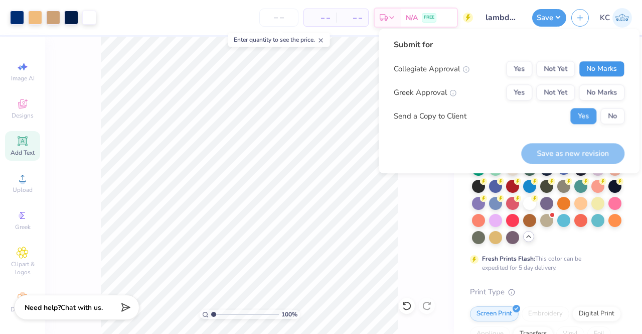
click at [599, 74] on button "No Marks" at bounding box center [602, 69] width 46 height 16
click at [604, 93] on button "No Marks" at bounding box center [602, 92] width 46 height 16
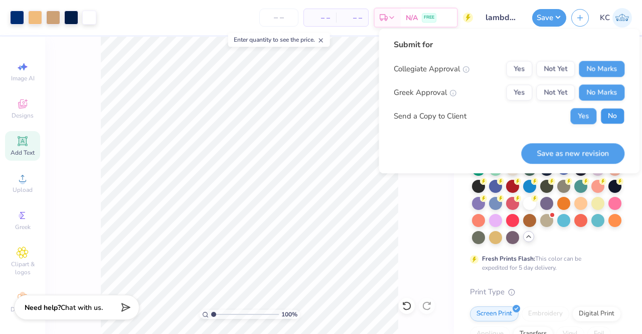
click at [610, 116] on button "No" at bounding box center [612, 116] width 24 height 16
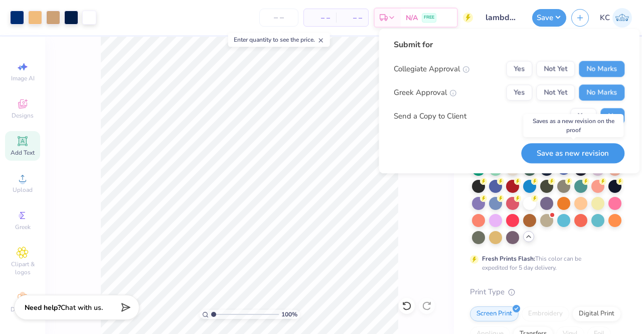
click at [558, 150] on button "Save as new revision" at bounding box center [572, 153] width 103 height 21
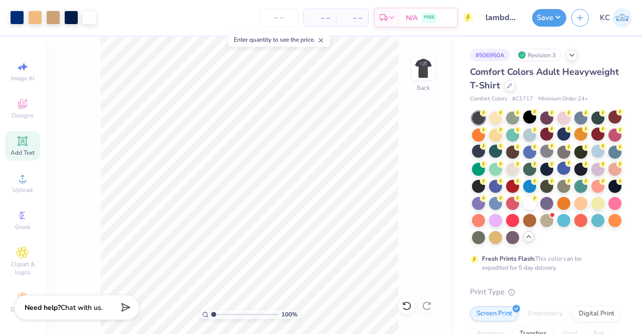
click at [587, 23] on div "KC" at bounding box center [601, 18] width 61 height 20
click at [578, 15] on icon "button" at bounding box center [580, 16] width 9 height 9
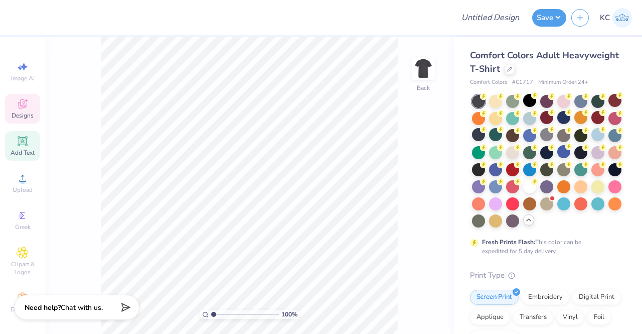
click at [11, 108] on div "Designs" at bounding box center [22, 109] width 35 height 30
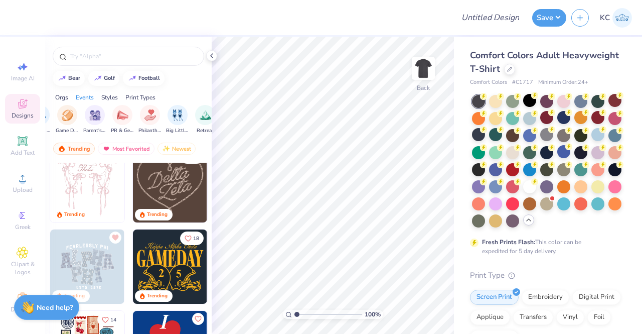
scroll to position [0, 147]
click at [97, 114] on img "filter for Parent's Weekend" at bounding box center [96, 114] width 12 height 12
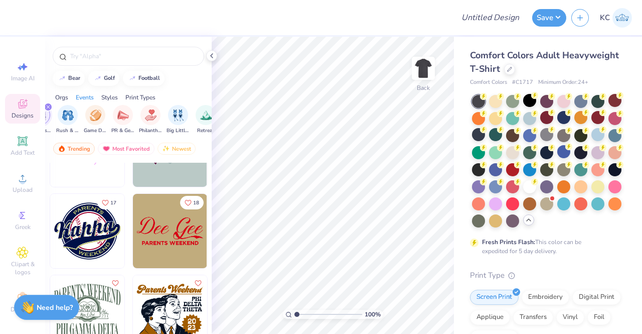
scroll to position [10061, 0]
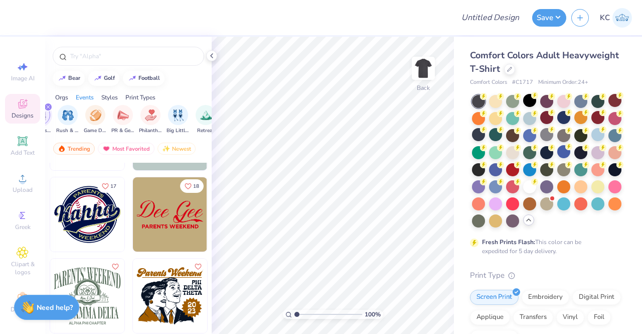
click at [115, 196] on img at bounding box center [87, 214] width 74 height 74
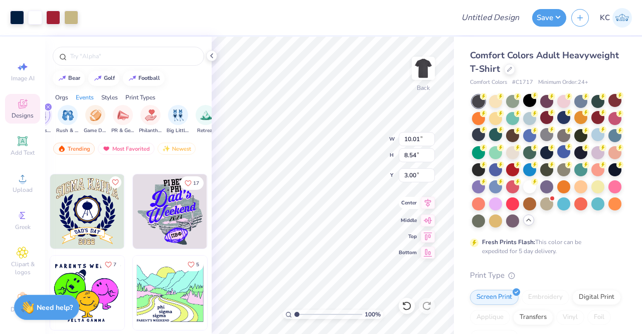
scroll to position [16337, 0]
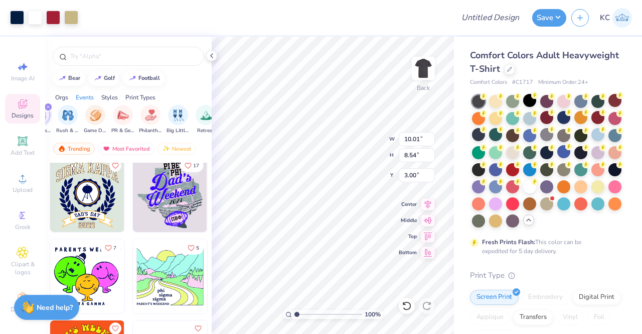
click at [180, 167] on button "17" at bounding box center [192, 165] width 24 height 14
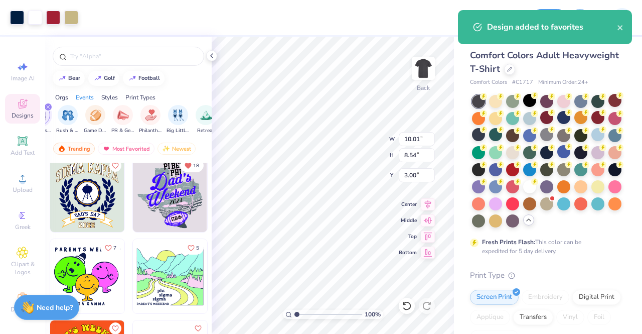
click at [185, 165] on icon "Unlike" at bounding box center [188, 166] width 6 height 6
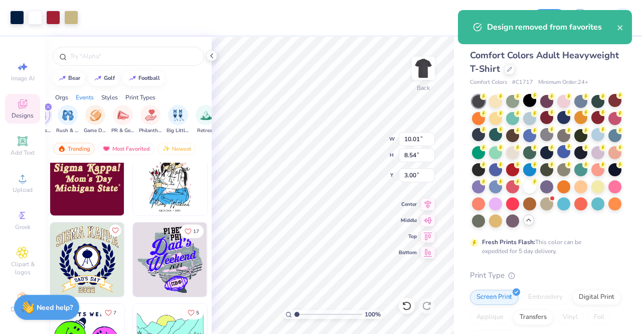
scroll to position [16271, 0]
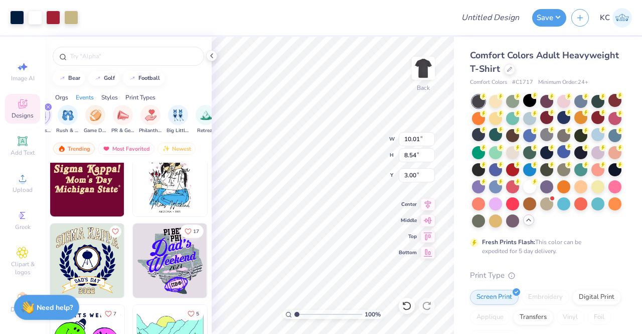
click at [193, 231] on span "17" at bounding box center [196, 231] width 6 height 5
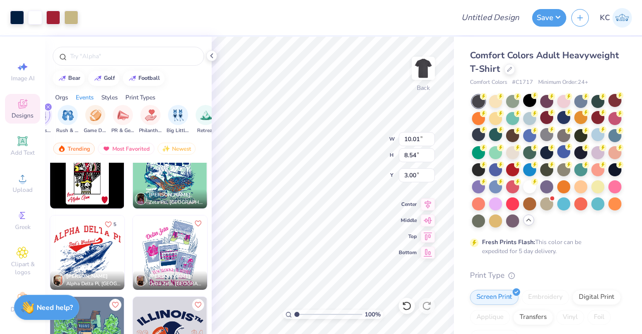
scroll to position [14492, 0]
click at [105, 223] on icon "Like" at bounding box center [108, 223] width 7 height 7
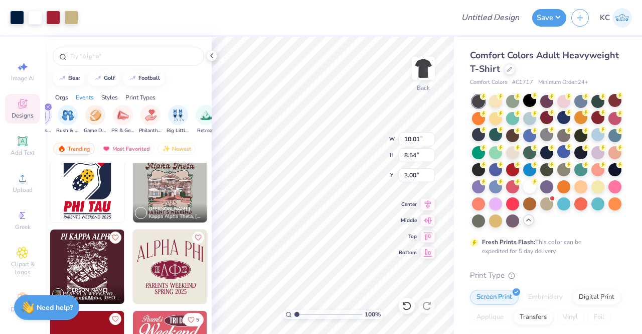
scroll to position [14069, 0]
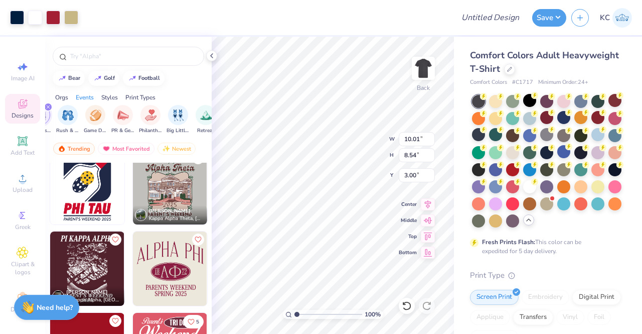
click at [184, 217] on span "Kappa Alpha Theta, University of Idaho" at bounding box center [176, 219] width 54 height 8
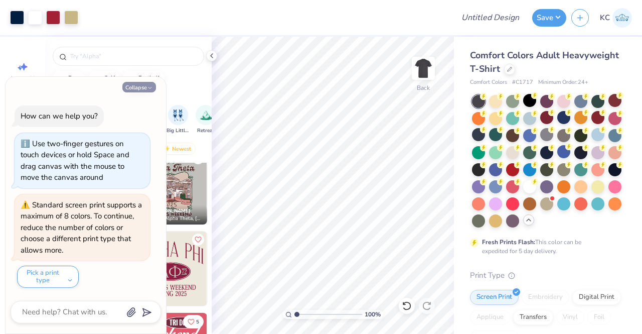
click at [149, 88] on icon "button" at bounding box center [150, 88] width 6 height 6
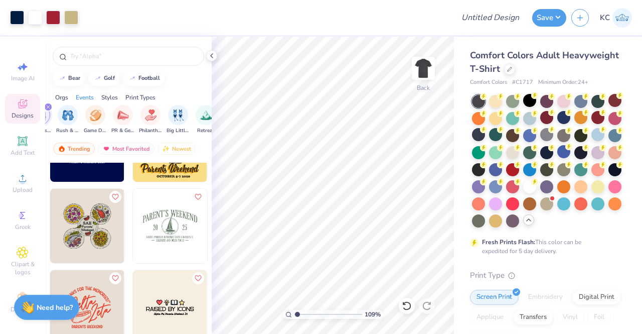
scroll to position [12158, 0]
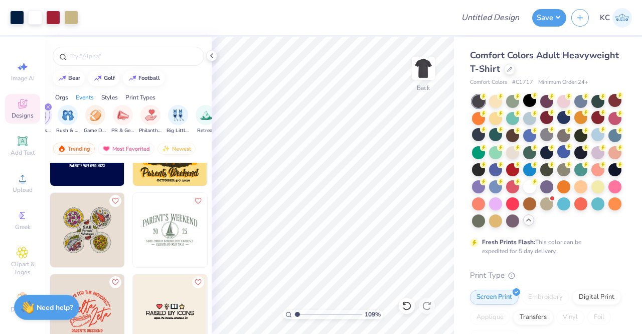
click at [167, 252] on img at bounding box center [170, 230] width 74 height 74
